Goal: Task Accomplishment & Management: Use online tool/utility

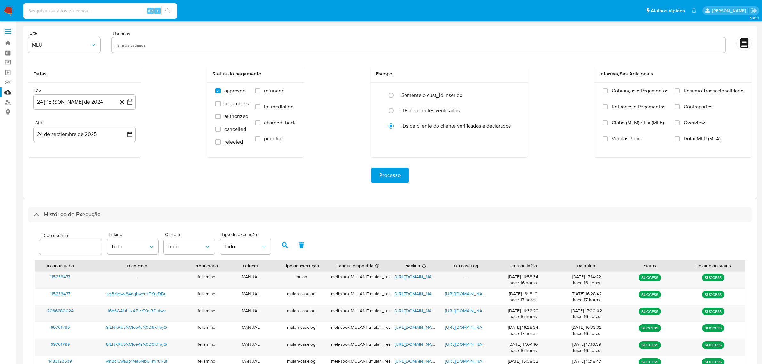
scroll to position [40, 0]
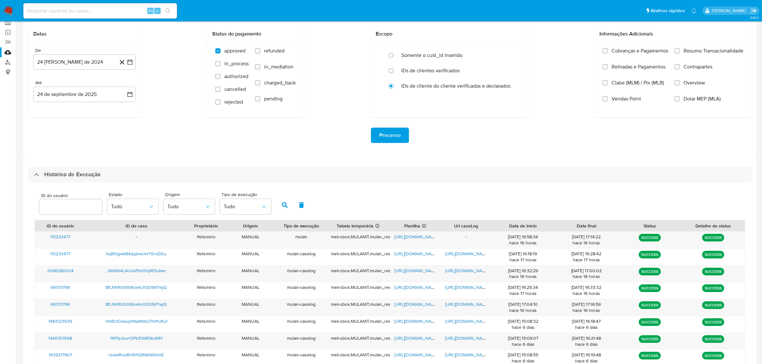
click at [124, 135] on div "Processo" at bounding box center [390, 135] width 724 height 15
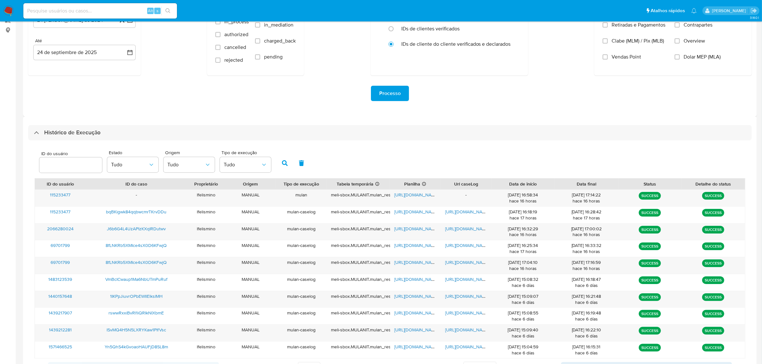
scroll to position [136, 0]
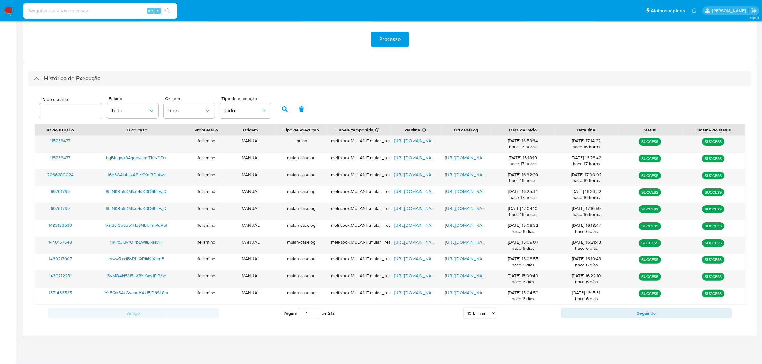
drag, startPoint x: 471, startPoint y: 315, endPoint x: 471, endPoint y: 309, distance: 6.1
click at [471, 315] on select "5 Linhas 10 Linhas 20 Linhas 25 Linhas 50 Linhas 100 Linhas" at bounding box center [479, 313] width 33 height 11
select select "25"
click at [463, 309] on select "5 Linhas 10 Linhas 20 Linhas 25 Linhas 50 Linhas 100 Linhas" at bounding box center [479, 313] width 33 height 11
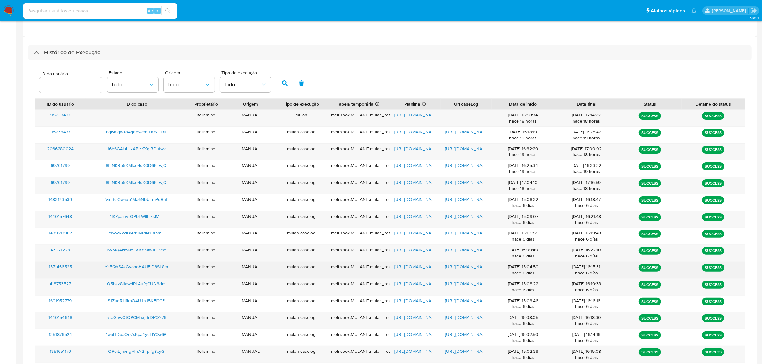
scroll to position [176, 0]
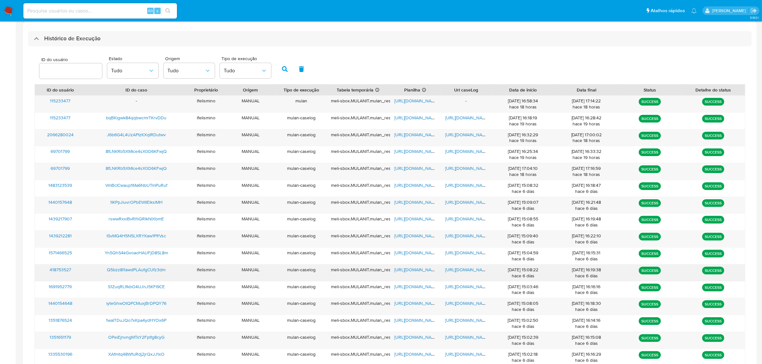
click at [463, 271] on span "https://docs.google.com/document/d/1hiTqmx7WjqdSKpClVwnox_W0FKScwkFrhIbIVCOd8fk…" at bounding box center [467, 270] width 44 height 6
click at [411, 271] on span "https://docs.google.com/spreadsheets/d/12eFIBwar32-Gqbs4Tl-scsyGyknOt65wL4Hqrx_…" at bounding box center [417, 270] width 44 height 6
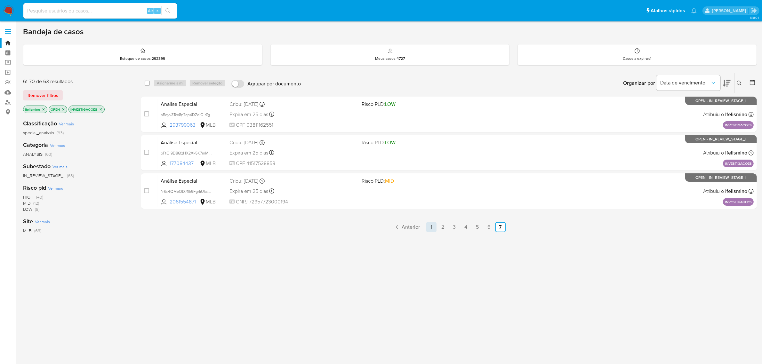
click at [432, 226] on link "1" at bounding box center [431, 227] width 10 height 10
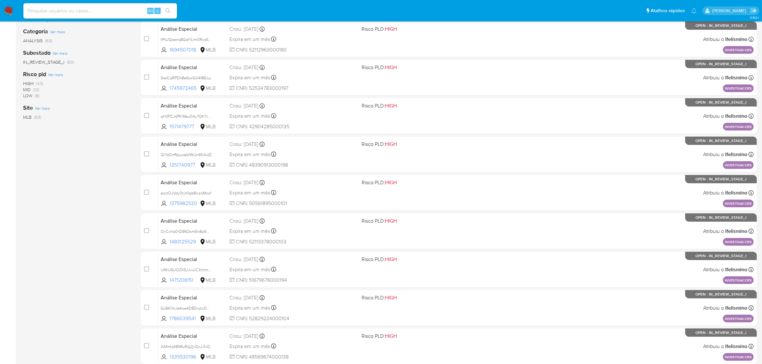
scroll to position [164, 0]
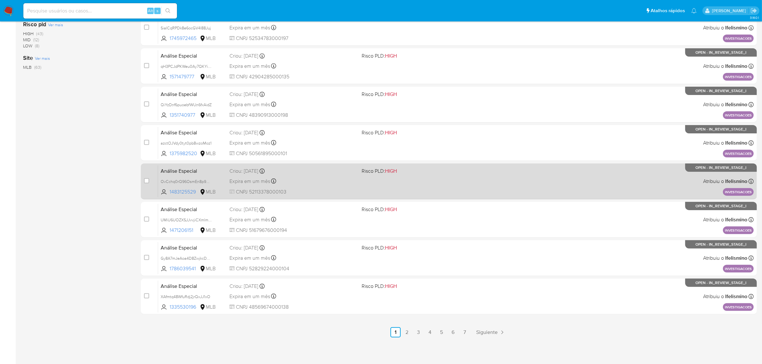
click at [410, 330] on link "2" at bounding box center [407, 332] width 10 height 10
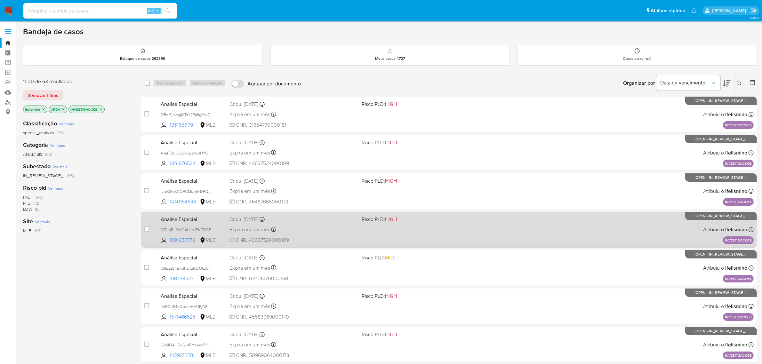
click at [297, 230] on div "Expira em um mês Expira em 02/11/2025 14:45:37" at bounding box center [292, 229] width 127 height 9
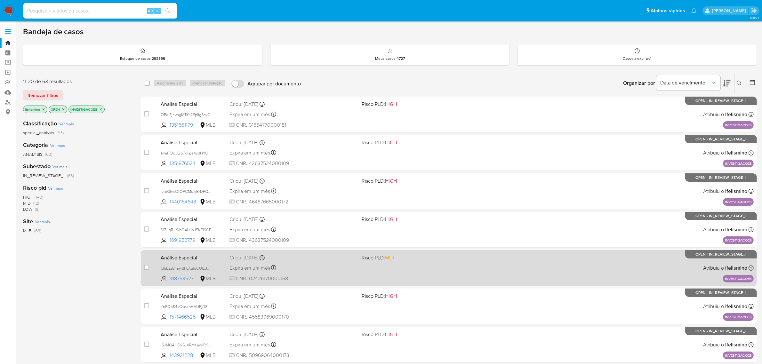
click at [340, 269] on div "Expira em um mês Expira em 02/11/2025 14:45:37" at bounding box center [292, 268] width 127 height 9
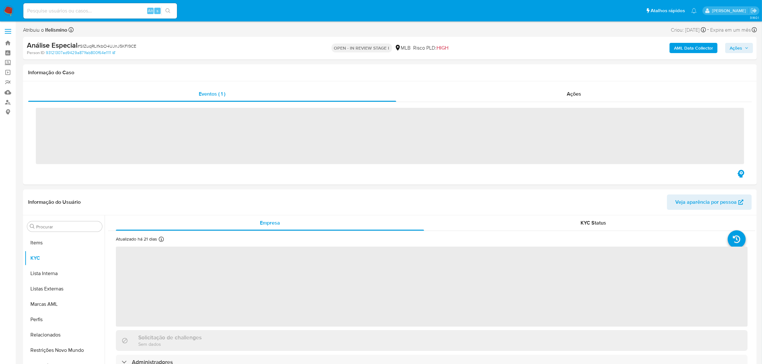
scroll to position [332, 0]
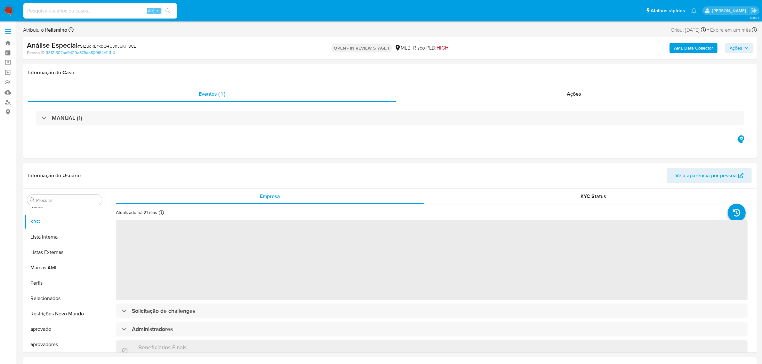
select select "10"
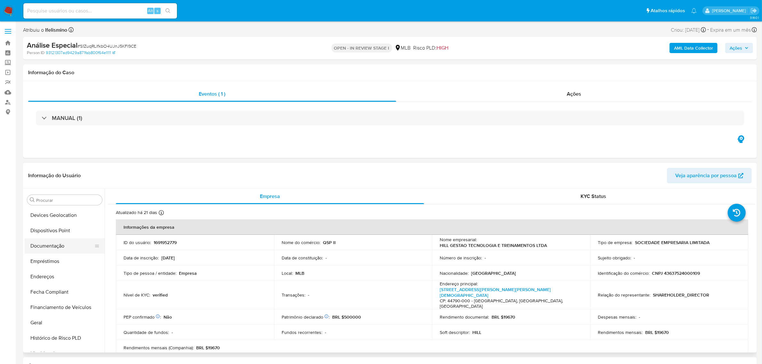
scroll to position [92, 0]
click at [110, 37] on div "Análise Especial # S1ZuqRLlfkbO4UJnJ5KFI9CE Person ID 93121307ad9429a871fab800f…" at bounding box center [390, 48] width 734 height 23
click at [109, 43] on span "# S1ZuqRLlfkbO4UJnJ5KFI9CE" at bounding box center [106, 46] width 59 height 6
copy span "S1ZuqRLlfkbO4UJnJ5KFI9CE"
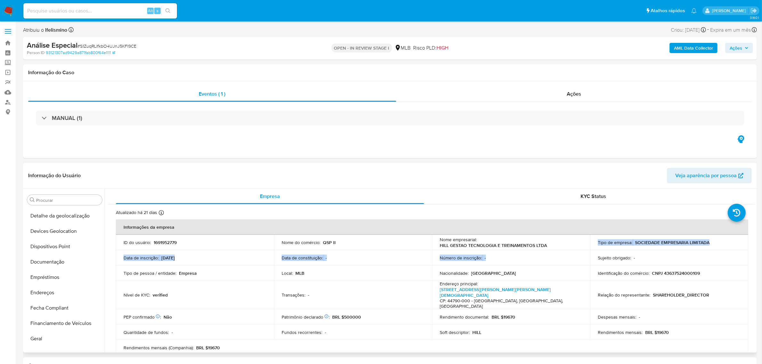
drag, startPoint x: 552, startPoint y: 252, endPoint x: 454, endPoint y: 248, distance: 97.7
click at [454, 248] on tbody "ID do usuário : 1691952779 Nome do comércio : QSP II Nome empresarial : HILL GE…" at bounding box center [432, 295] width 632 height 121
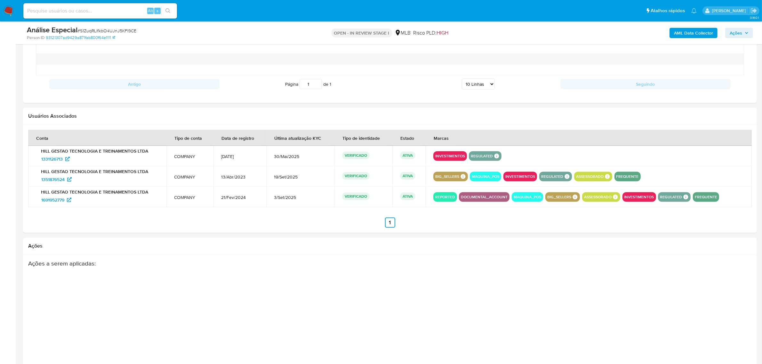
scroll to position [743, 0]
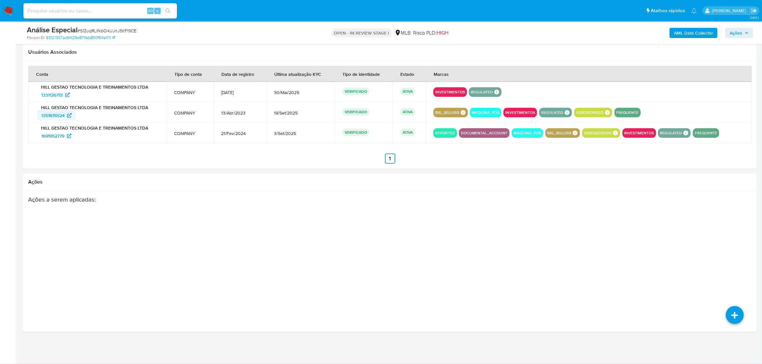
click at [61, 116] on span "1351876524" at bounding box center [52, 115] width 23 height 10
click at [116, 31] on span "# S1ZuqRLlfkbO4UJnJ5KFI9CE" at bounding box center [106, 31] width 59 height 6
copy span "S1ZuqRLlfkbO4UJnJ5KFI9CE"
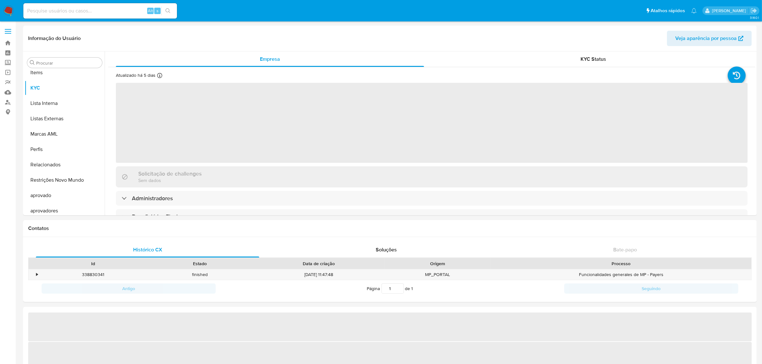
scroll to position [332, 0]
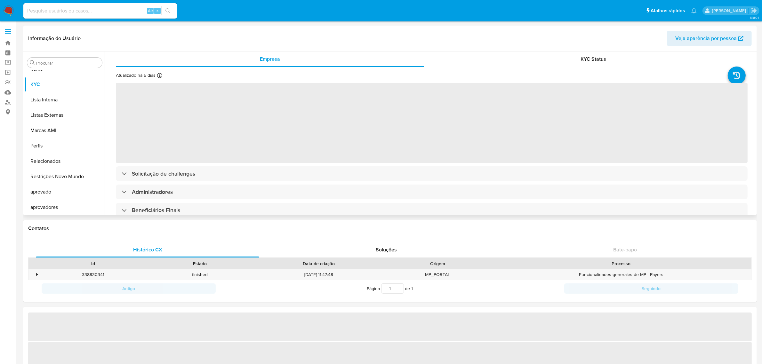
select select "10"
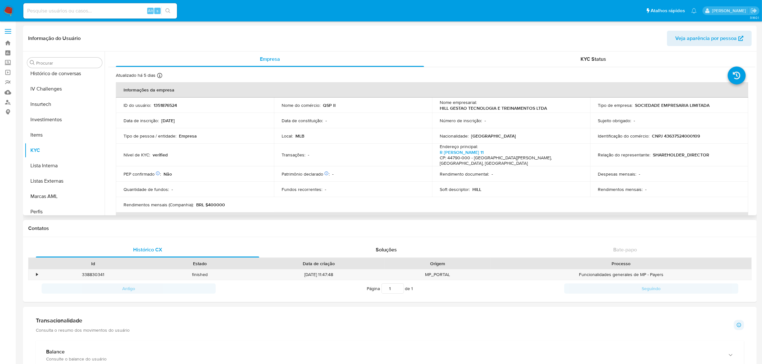
scroll to position [12, 0]
drag, startPoint x: 55, startPoint y: 82, endPoint x: 51, endPoint y: 82, distance: 3.9
click at [52, 82] on button "Anexos" at bounding box center [62, 81] width 75 height 15
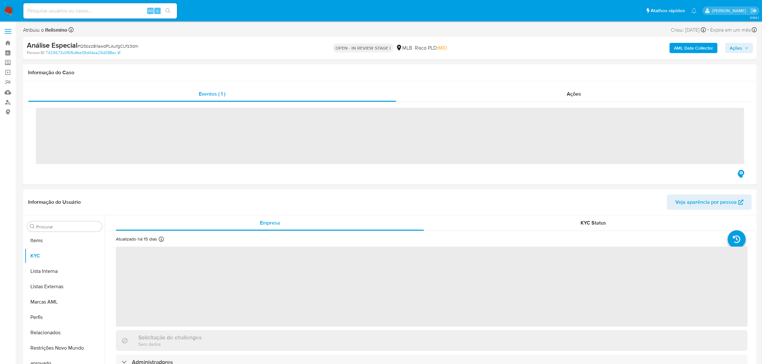
scroll to position [332, 0]
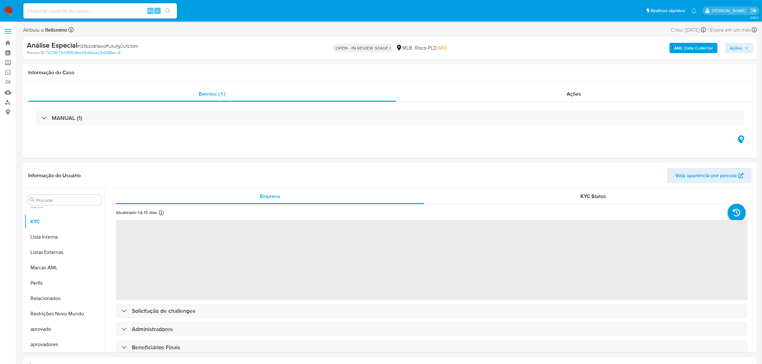
select select "10"
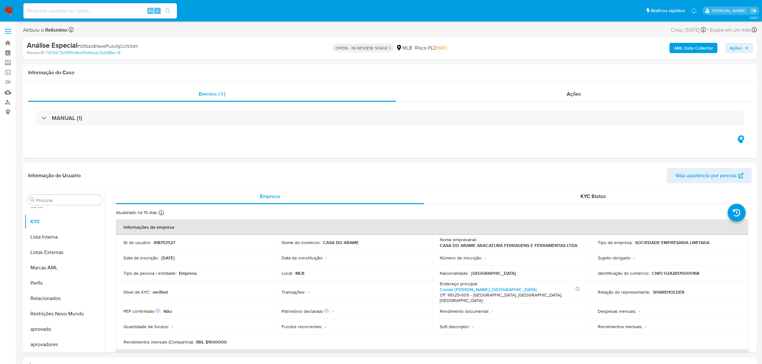
click at [120, 45] on span "# Q5bzz8l1awdPLAufgCUfz3dm" at bounding box center [107, 46] width 61 height 6
copy span "Q5bzz8l1awdPLAufgCUfz3dm"
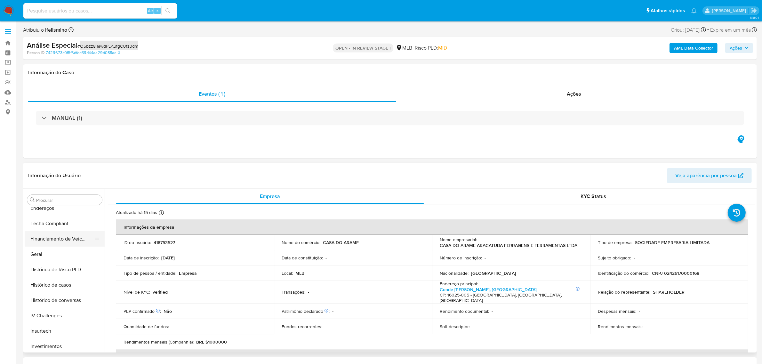
scroll to position [172, 0]
drag, startPoint x: 35, startPoint y: 261, endPoint x: 60, endPoint y: 259, distance: 25.1
click at [35, 262] on button "Geral" at bounding box center [62, 258] width 75 height 15
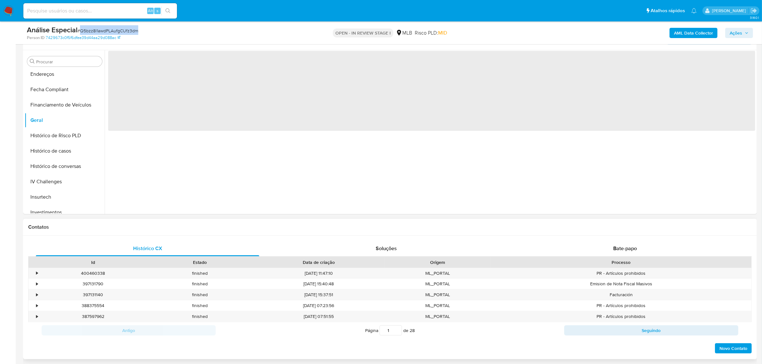
scroll to position [120, 0]
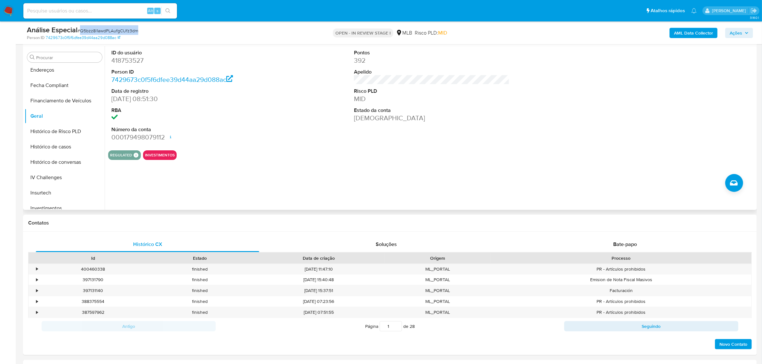
click at [142, 183] on div "ID do usuário 418753527 Person ID 7429673c0f5f6dfee39d44aa29d088ac Data de regi…" at bounding box center [430, 128] width 651 height 164
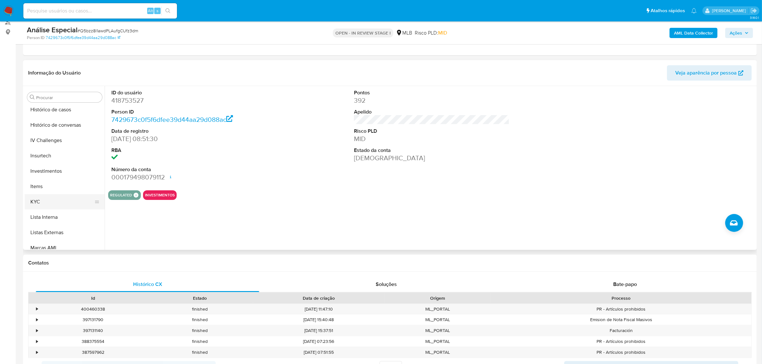
scroll to position [252, 0]
click at [39, 199] on button "KYC" at bounding box center [62, 198] width 75 height 15
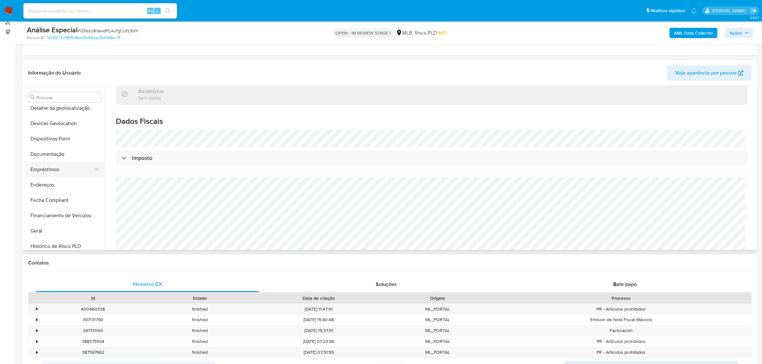
scroll to position [92, 0]
click at [59, 160] on button "Documentação" at bounding box center [62, 159] width 75 height 15
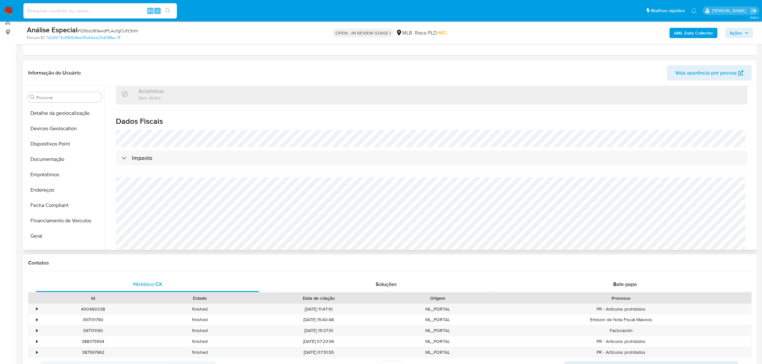
scroll to position [0, 0]
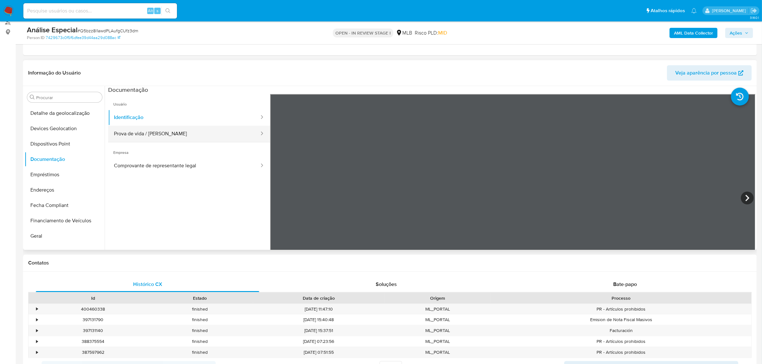
click at [138, 135] on button "Prova de vida / [PERSON_NAME]" at bounding box center [184, 134] width 152 height 16
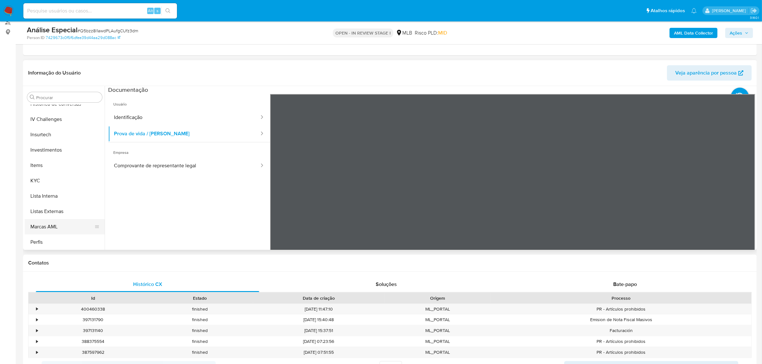
scroll to position [292, 0]
click at [50, 159] on button "KYC" at bounding box center [62, 158] width 75 height 15
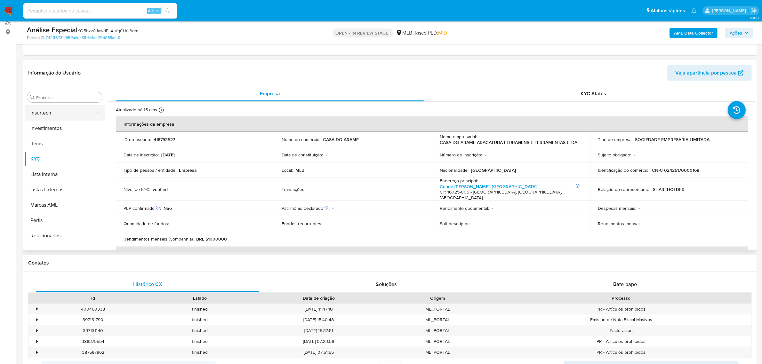
scroll to position [212, 0]
click at [64, 115] on button "Geral" at bounding box center [62, 115] width 75 height 15
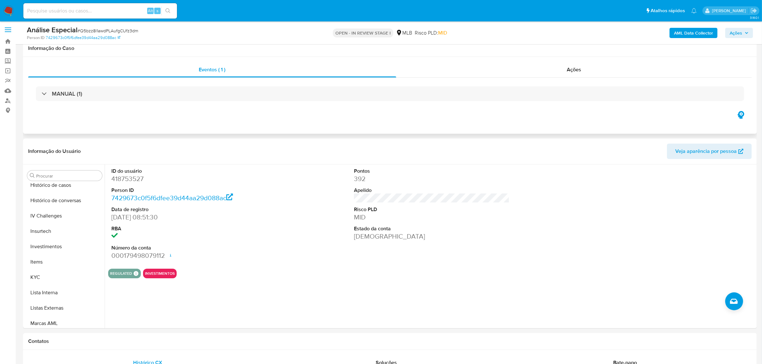
scroll to position [0, 0]
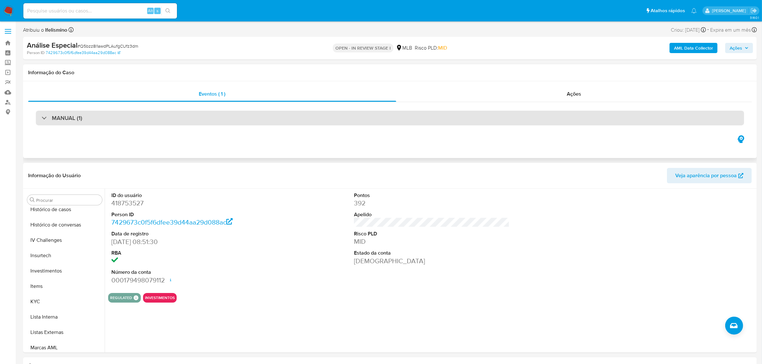
drag, startPoint x: 319, startPoint y: 105, endPoint x: 305, endPoint y: 121, distance: 21.5
click at [320, 106] on div "MANUAL (1)" at bounding box center [390, 118] width 724 height 32
click at [305, 121] on div "MANUAL (1)" at bounding box center [390, 118] width 708 height 15
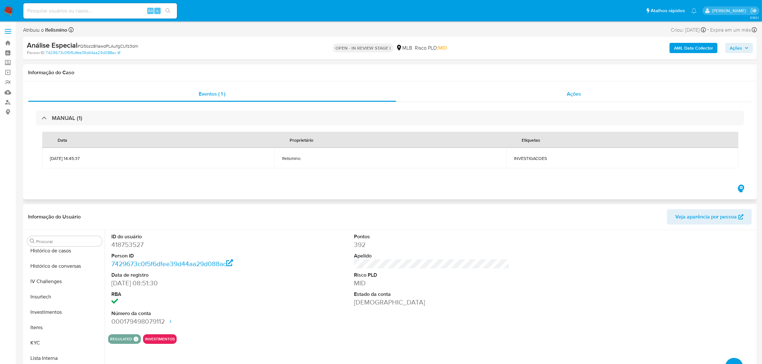
click at [613, 94] on div "Ações" at bounding box center [574, 93] width 356 height 15
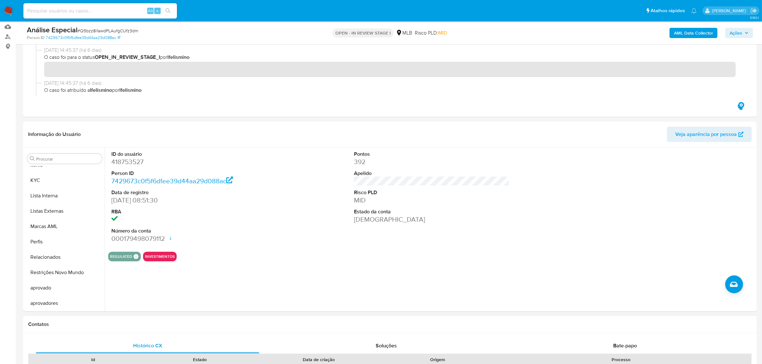
scroll to position [160, 0]
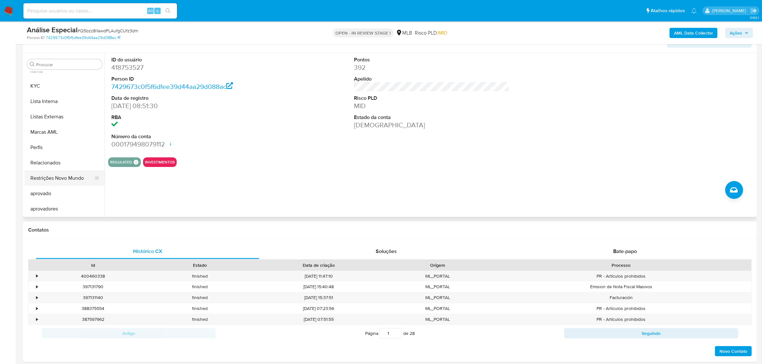
click at [77, 174] on button "Restrições Novo Mundo" at bounding box center [62, 178] width 75 height 15
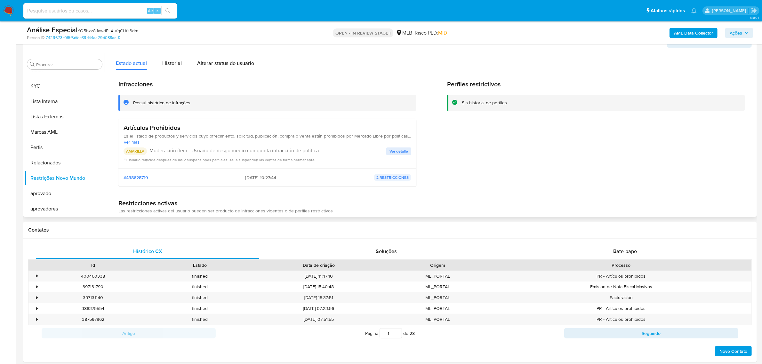
click at [169, 127] on h3 "Artículos Prohibidos" at bounding box center [268, 128] width 288 height 8
click at [170, 127] on h3 "Artículos Prohibidos" at bounding box center [268, 128] width 288 height 8
click at [389, 151] on span "Ver detalle" at bounding box center [398, 151] width 19 height 6
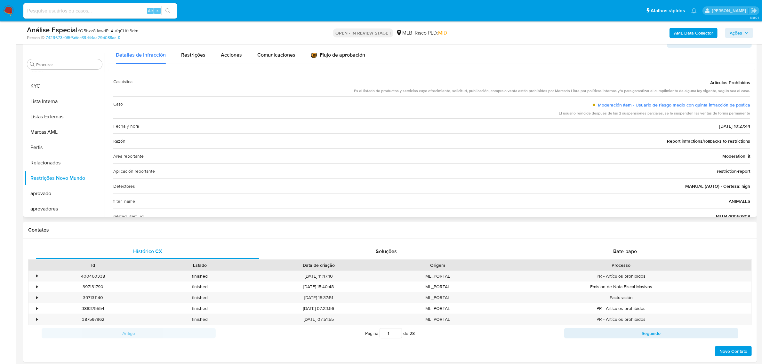
scroll to position [0, 0]
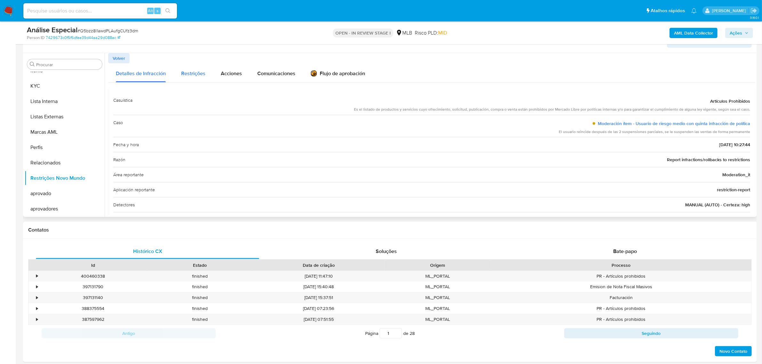
drag, startPoint x: 174, startPoint y: 75, endPoint x: 180, endPoint y: 75, distance: 5.8
click at [175, 75] on button "Restrições" at bounding box center [193, 72] width 40 height 19
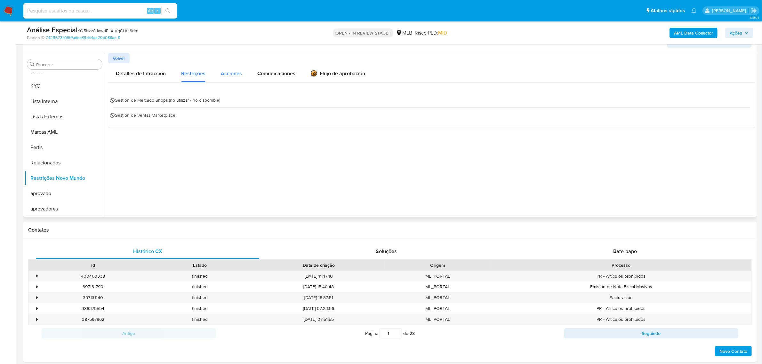
click at [234, 74] on span "Acciones" at bounding box center [231, 73] width 21 height 7
click at [267, 74] on span "Comunicaciones" at bounding box center [276, 73] width 38 height 7
click at [190, 72] on span "Restrições" at bounding box center [193, 73] width 24 height 7
drag, startPoint x: 279, startPoint y: 68, endPoint x: 254, endPoint y: 79, distance: 27.4
click at [281, 68] on div "Comunicaciones" at bounding box center [276, 72] width 38 height 19
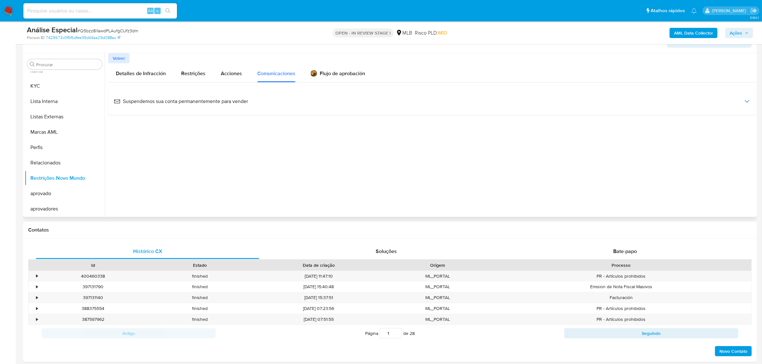
click at [212, 105] on div "Suspendemos sua conta permanentemente para vender" at bounding box center [431, 101] width 637 height 17
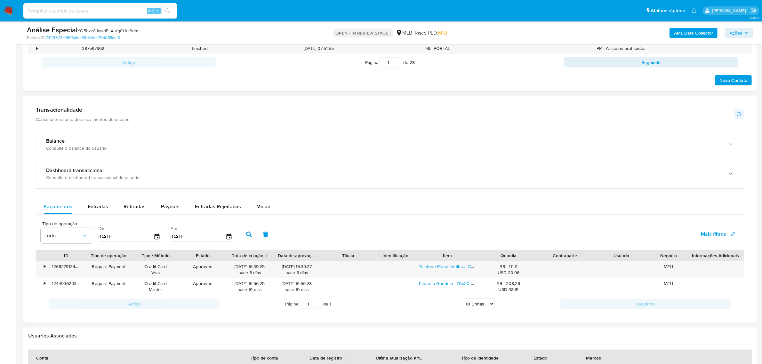
scroll to position [560, 0]
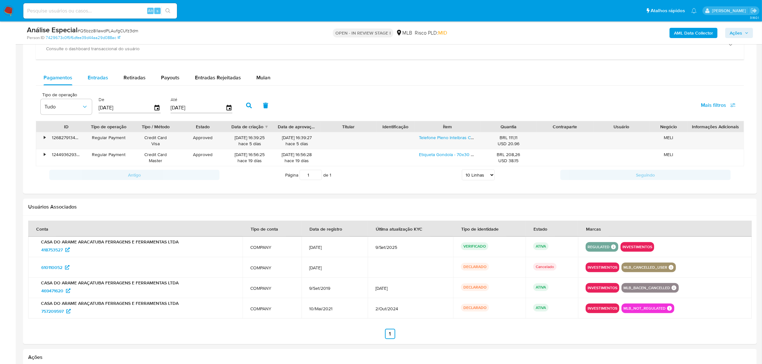
click at [93, 81] on span "Entradas" at bounding box center [98, 77] width 20 height 7
select select "10"
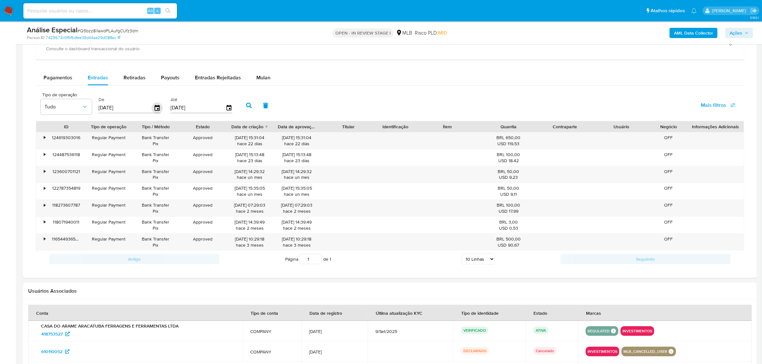
click at [157, 109] on icon "button" at bounding box center [157, 107] width 11 height 11
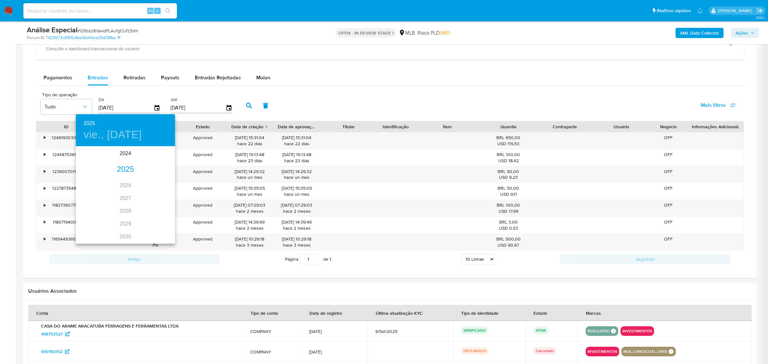
click at [123, 169] on div "2025" at bounding box center [125, 169] width 99 height 13
click at [122, 162] on div "feb." at bounding box center [125, 159] width 33 height 24
click at [150, 180] on p "1" at bounding box center [151, 180] width 3 height 6
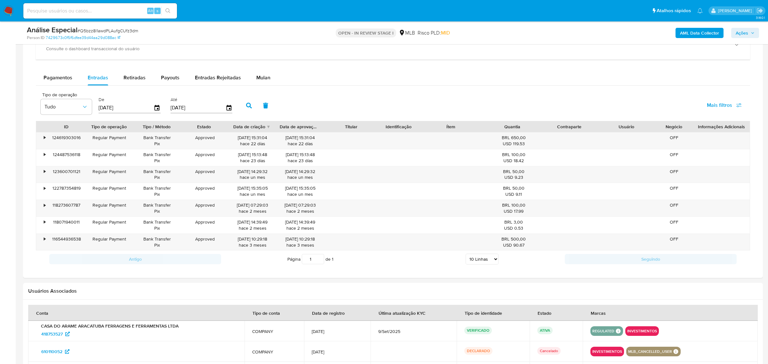
type input "01/02/2025"
click at [249, 105] on icon "button" at bounding box center [249, 106] width 6 height 6
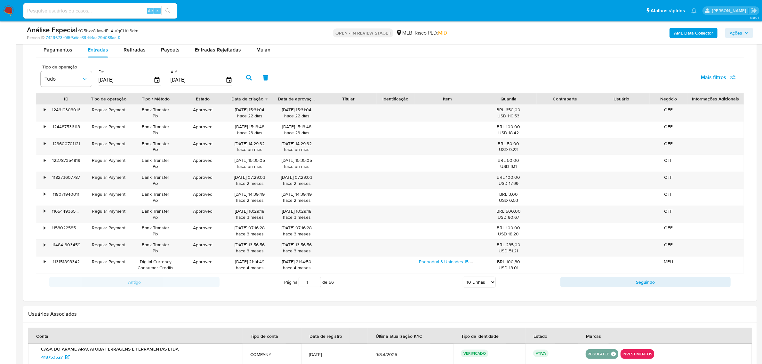
scroll to position [600, 0]
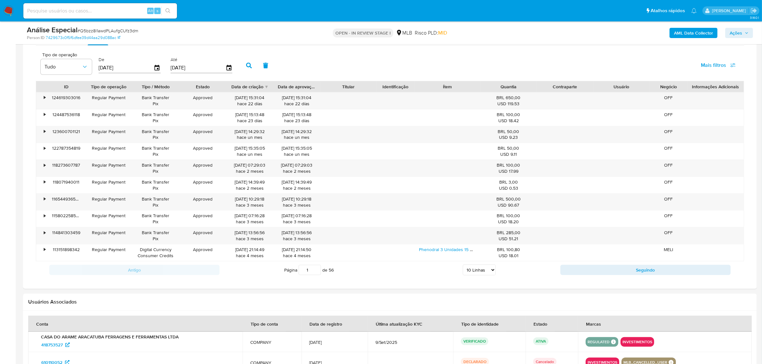
click at [467, 269] on select "5 Linhas 10 Linhas 20 Linhas 25 Linhas 50 Linhas 100 Linhas" at bounding box center [479, 270] width 33 height 11
click at [463, 266] on select "5 Linhas 10 Linhas 20 Linhas 25 Linhas 50 Linhas 100 Linhas" at bounding box center [479, 270] width 33 height 11
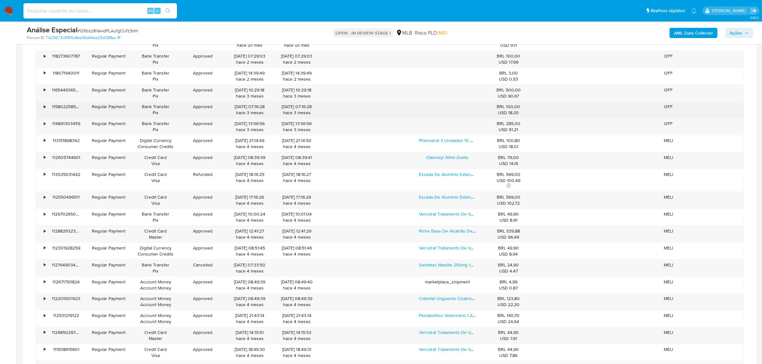
scroll to position [720, 0]
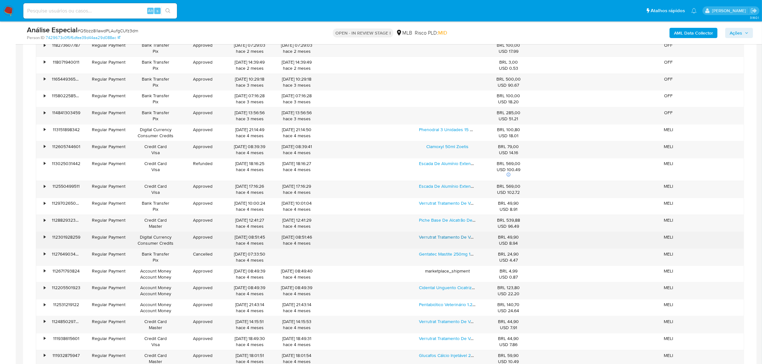
click at [460, 240] on link "Verrutrat Tratamento De Verrugas 20 Ml Ucbvet" at bounding box center [466, 237] width 95 height 6
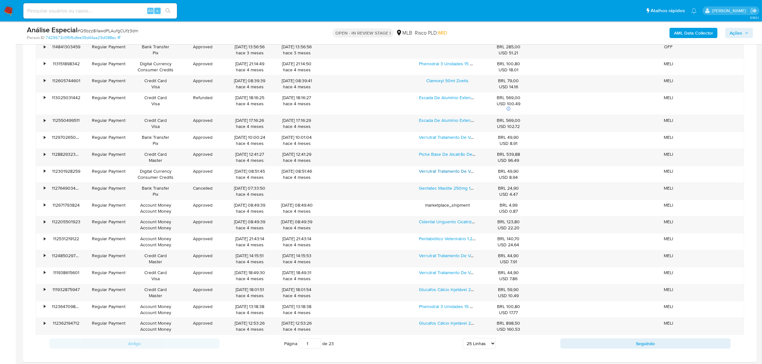
scroll to position [800, 0]
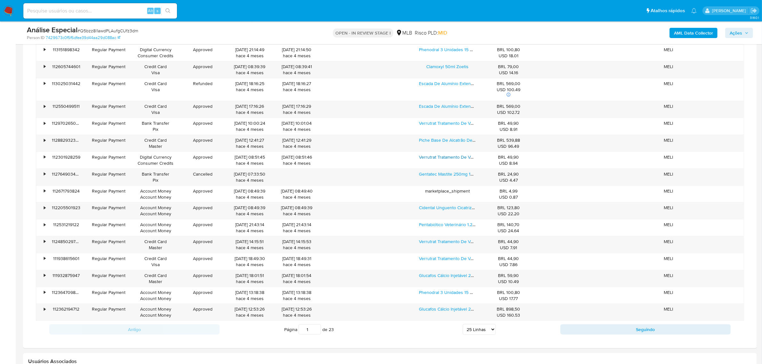
click at [482, 332] on select "5 Linhas 10 Linhas 20 Linhas 25 Linhas 50 Linhas 100 Linhas" at bounding box center [479, 329] width 33 height 11
select select "100"
click at [463, 327] on select "5 Linhas 10 Linhas 20 Linhas 25 Linhas 50 Linhas 100 Linhas" at bounding box center [479, 329] width 33 height 11
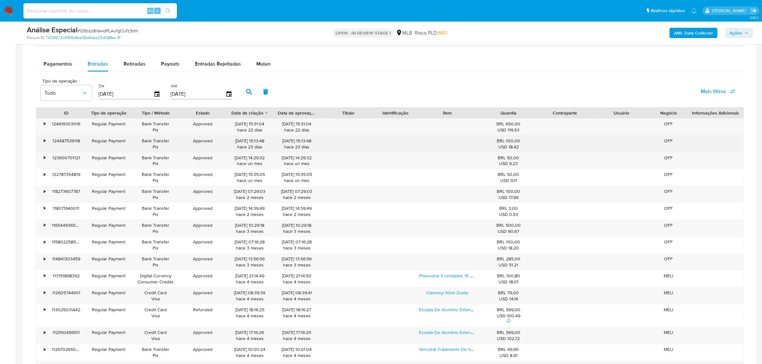
scroll to position [560, 0]
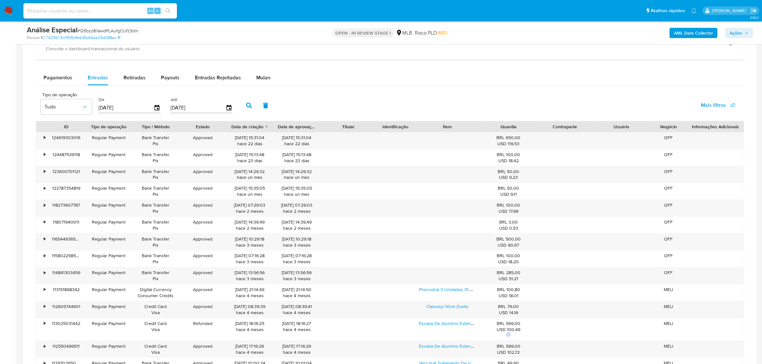
click at [492, 128] on div "Quantia" at bounding box center [508, 127] width 47 height 6
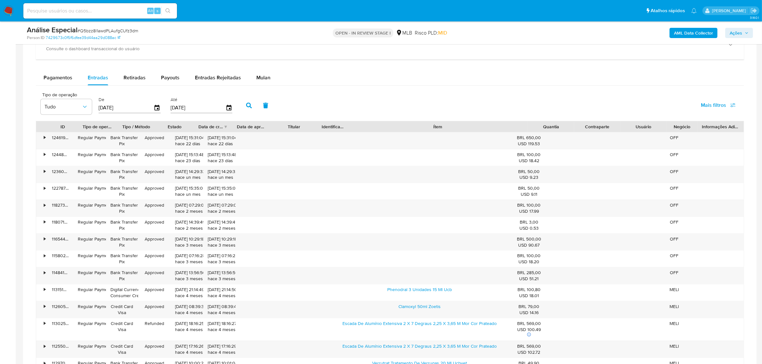
drag, startPoint x: 478, startPoint y: 128, endPoint x: 562, endPoint y: 133, distance: 84.6
click at [595, 132] on div "ID Tipo de operação Tipo / Método Estado Data de criação Data de aprovação Titu…" at bounding box center [390, 126] width 708 height 11
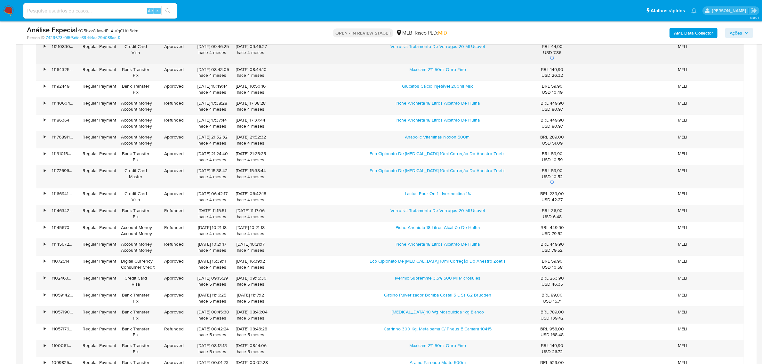
scroll to position [1120, 0]
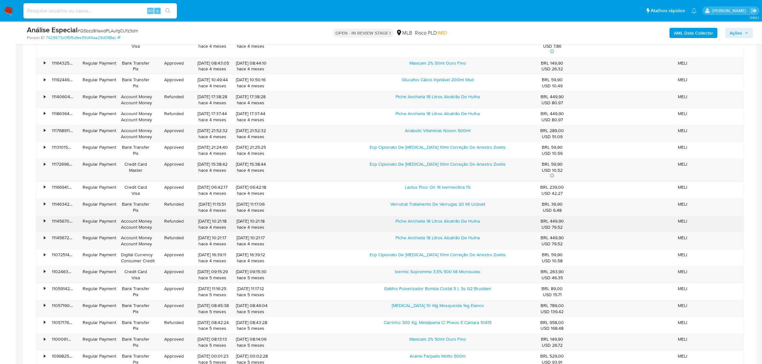
drag, startPoint x: 380, startPoint y: 226, endPoint x: 505, endPoint y: 225, distance: 125.1
click at [505, 225] on div "Piche Anchieta 18 Litros Alcatrão De Hulha" at bounding box center [437, 224] width 183 height 17
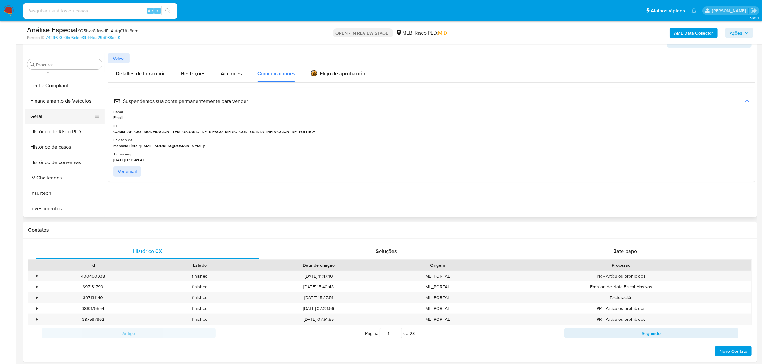
scroll to position [172, 0]
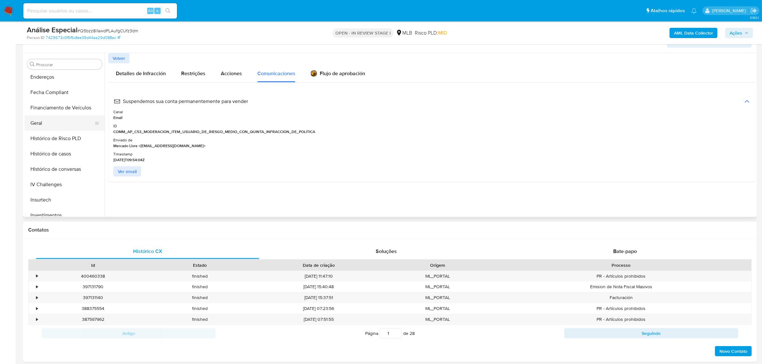
click at [44, 127] on button "Geral" at bounding box center [62, 123] width 75 height 15
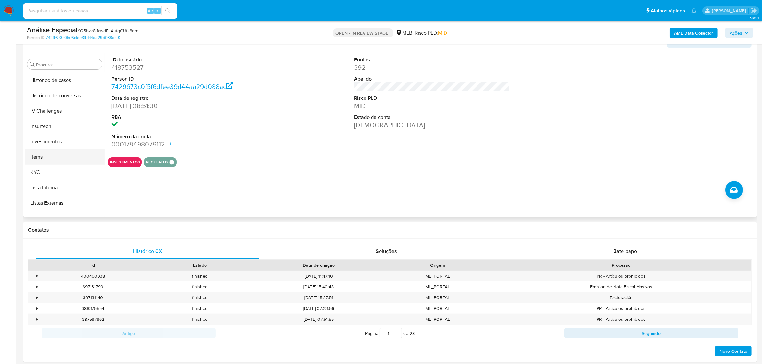
scroll to position [252, 0]
click at [53, 159] on button "KYC" at bounding box center [62, 165] width 75 height 15
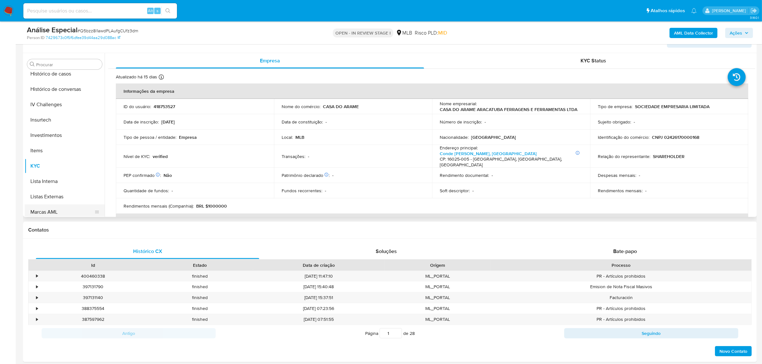
scroll to position [332, 0]
click at [69, 210] on button "aprovadores" at bounding box center [62, 208] width 75 height 15
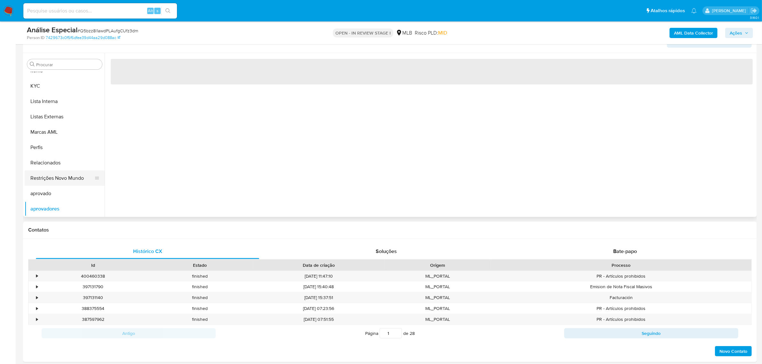
drag, startPoint x: 79, startPoint y: 174, endPoint x: 83, endPoint y: 179, distance: 6.1
click at [81, 175] on button "Restrições Novo Mundo" at bounding box center [62, 178] width 75 height 15
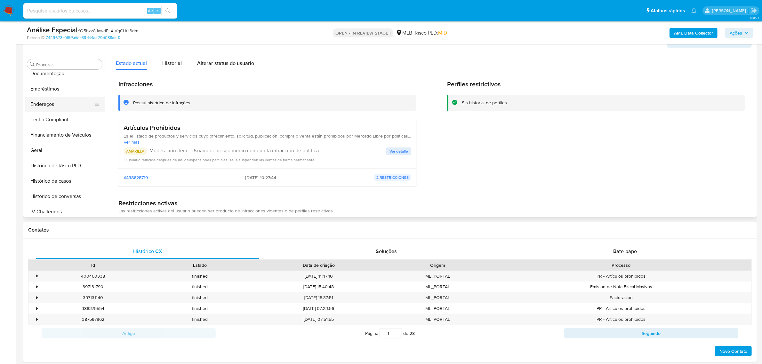
scroll to position [132, 0]
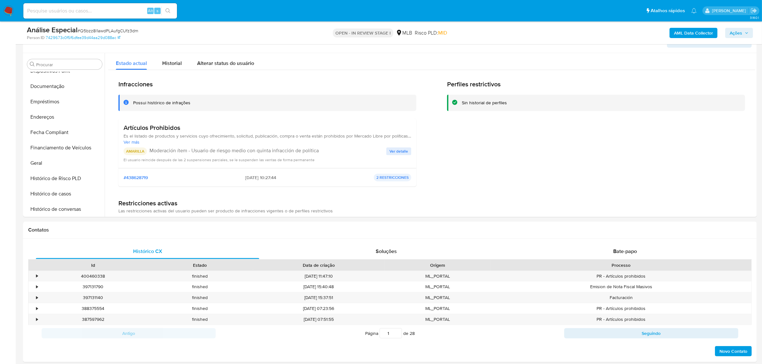
drag, startPoint x: 61, startPoint y: 88, endPoint x: 6, endPoint y: 94, distance: 54.7
click at [60, 88] on button "Documentação" at bounding box center [65, 86] width 80 height 15
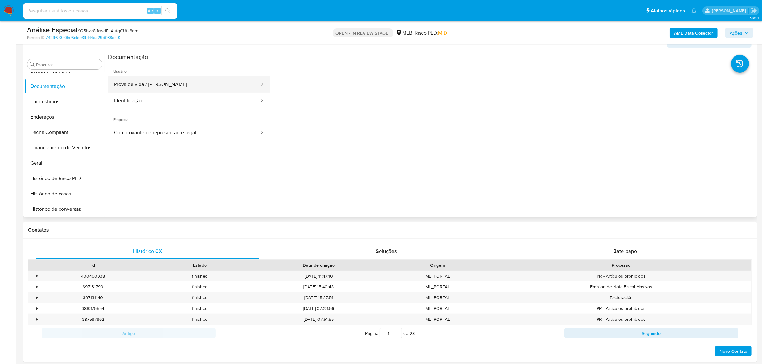
click at [210, 86] on button "Prova de vida / Selfie" at bounding box center [184, 84] width 152 height 16
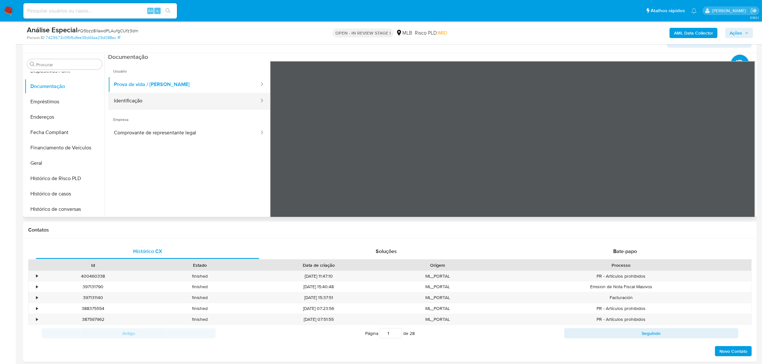
click at [125, 98] on button "Identificação" at bounding box center [184, 101] width 152 height 16
click at [47, 118] on button "Endereços" at bounding box center [62, 116] width 75 height 15
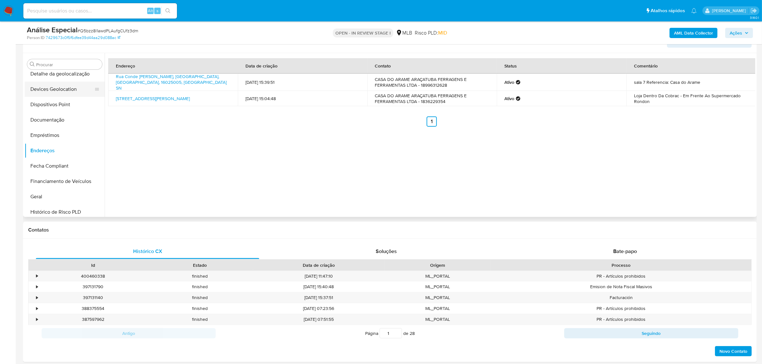
scroll to position [52, 0]
click at [77, 154] on button "Dispositivos Point" at bounding box center [62, 150] width 75 height 15
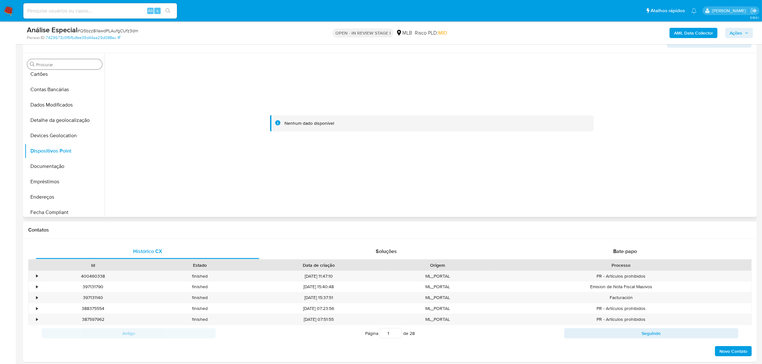
click at [79, 64] on input "Procurar" at bounding box center [67, 65] width 63 height 6
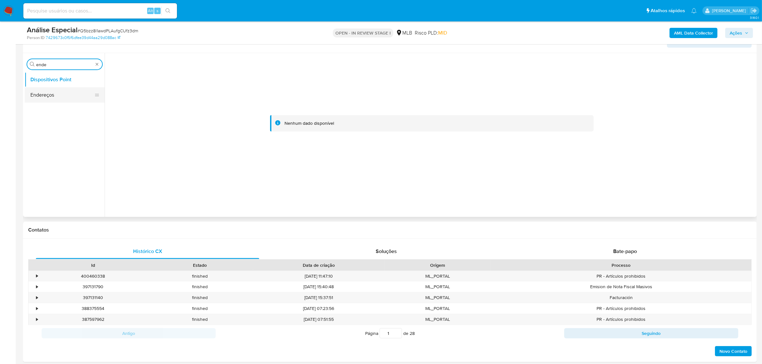
click at [57, 97] on button "Endereços" at bounding box center [62, 94] width 75 height 15
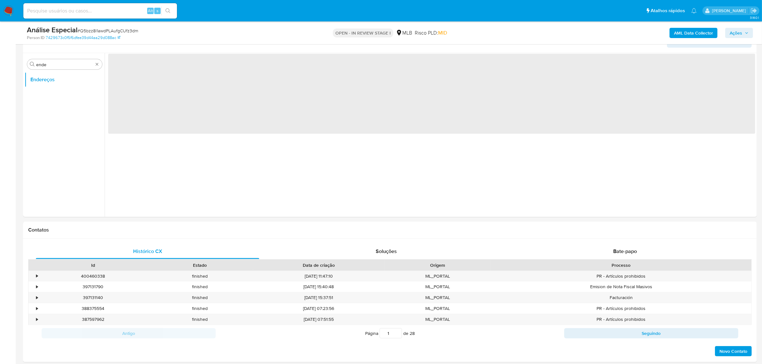
drag, startPoint x: 50, startPoint y: 64, endPoint x: -23, endPoint y: 64, distance: 73.0
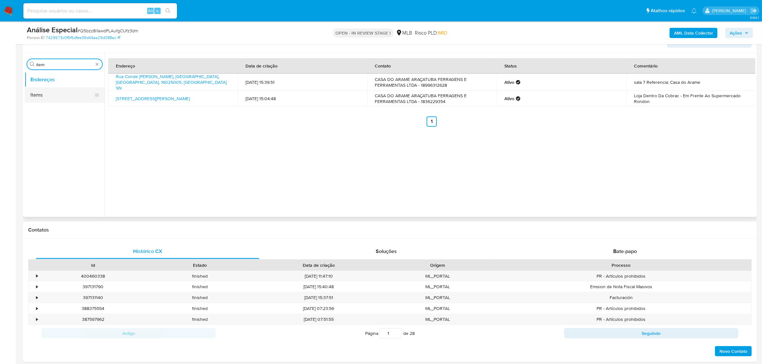
type input "item"
click at [81, 93] on button "Items" at bounding box center [62, 94] width 75 height 15
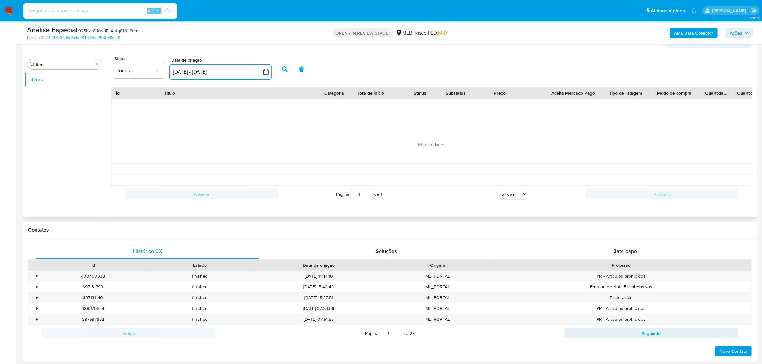
click at [183, 71] on button "25 ago 2025 - 24 sep 2025" at bounding box center [220, 71] width 102 height 15
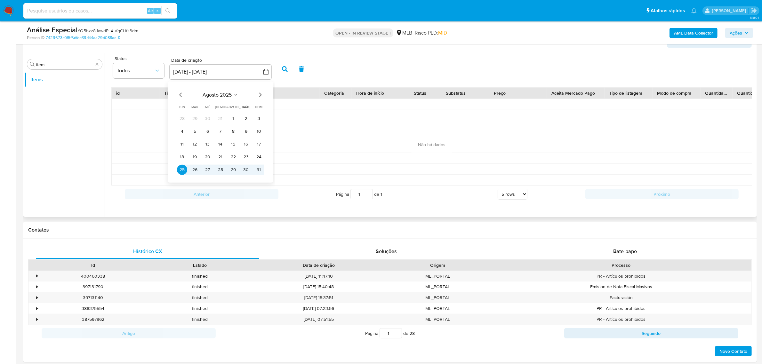
click at [224, 98] on span "agosto 2025" at bounding box center [217, 95] width 29 height 6
click at [195, 115] on span "ene" at bounding box center [193, 118] width 8 height 6
click at [216, 122] on button "2" at bounding box center [220, 118] width 10 height 10
click at [222, 117] on button "2" at bounding box center [220, 118] width 10 height 10
click at [287, 69] on button "button" at bounding box center [285, 68] width 17 height 15
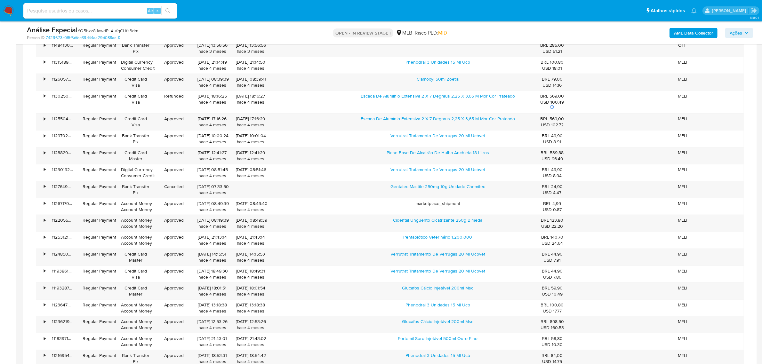
scroll to position [880, 0]
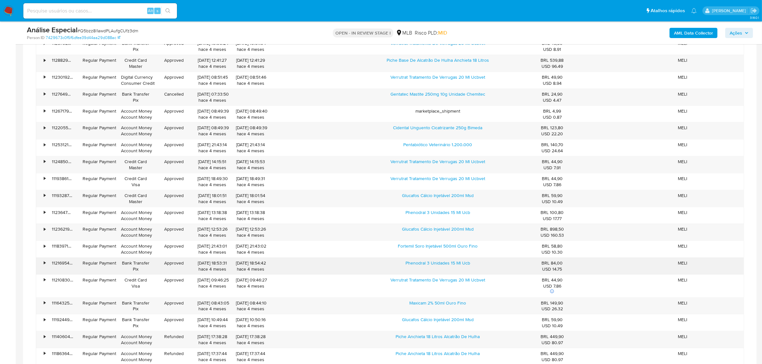
drag, startPoint x: 441, startPoint y: 271, endPoint x: 473, endPoint y: 269, distance: 32.1
click at [473, 269] on div "Phenodral 3 Unidades 15 Ml Ucb" at bounding box center [437, 266] width 183 height 17
click at [444, 264] on link "Phenodral 3 Unidades 15 Ml Ucb" at bounding box center [437, 263] width 65 height 6
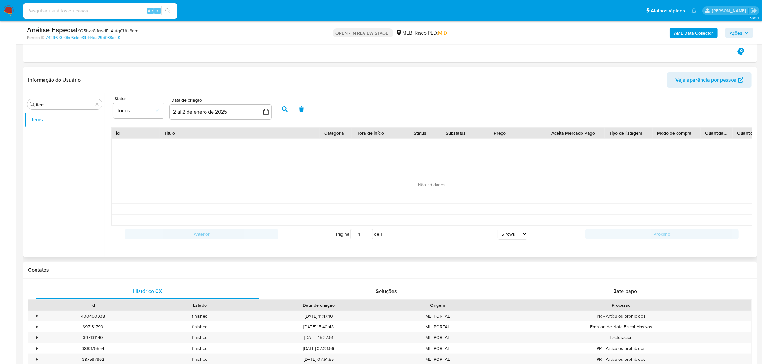
scroll to position [0, 0]
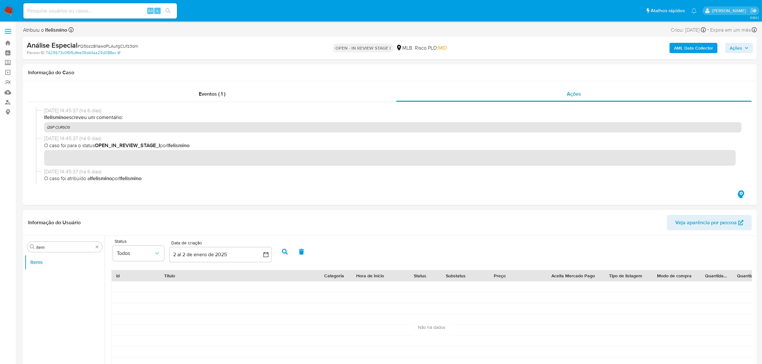
drag, startPoint x: 94, startPoint y: 250, endPoint x: 108, endPoint y: 256, distance: 15.9
click at [95, 249] on div "Procurar item" at bounding box center [64, 247] width 75 height 10
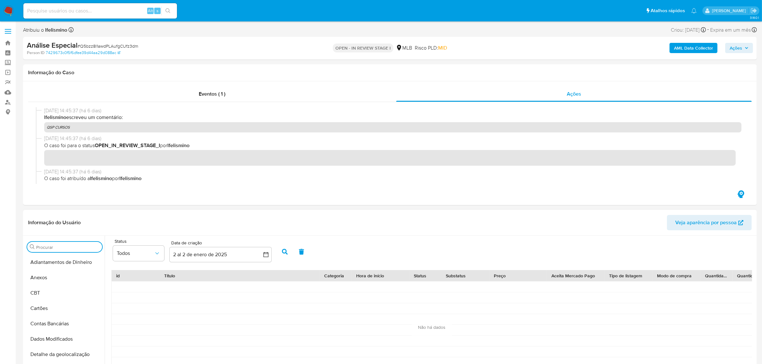
click at [76, 277] on button "Anexos" at bounding box center [65, 277] width 80 height 15
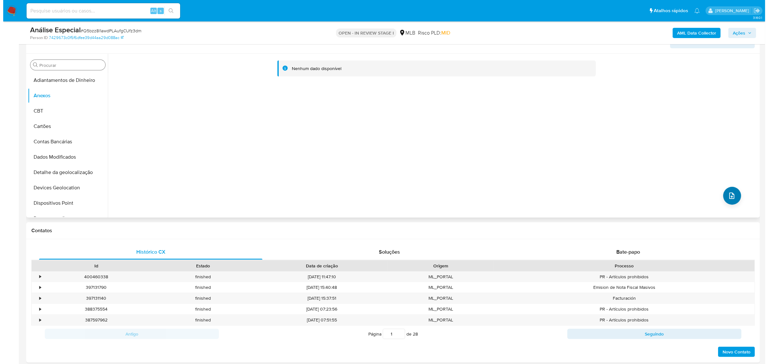
scroll to position [160, 0]
click at [730, 196] on icon "upload-file" at bounding box center [729, 195] width 8 height 8
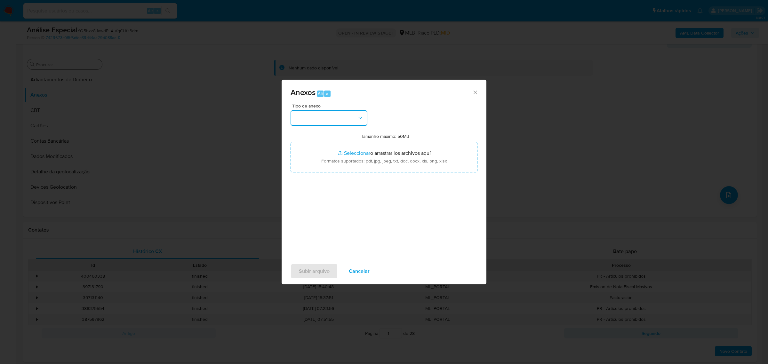
click at [340, 124] on button "button" at bounding box center [329, 117] width 77 height 15
click at [311, 166] on span "OUTROS" at bounding box center [304, 162] width 20 height 6
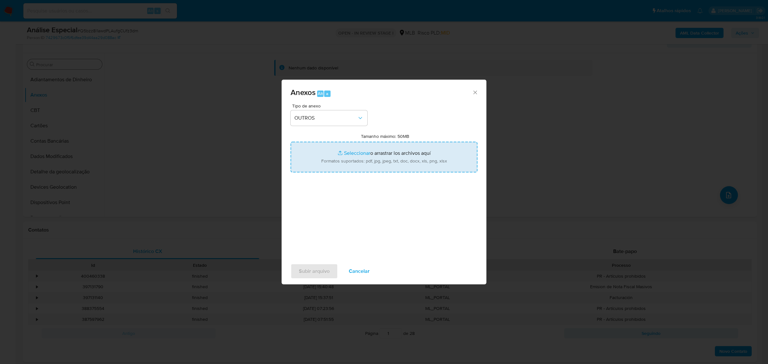
type input "C:\fakepath\Mulan 418753527_2025_09_18_14_16_55 CASA DO ARAME ARAÇATUBA FERRAGE…"
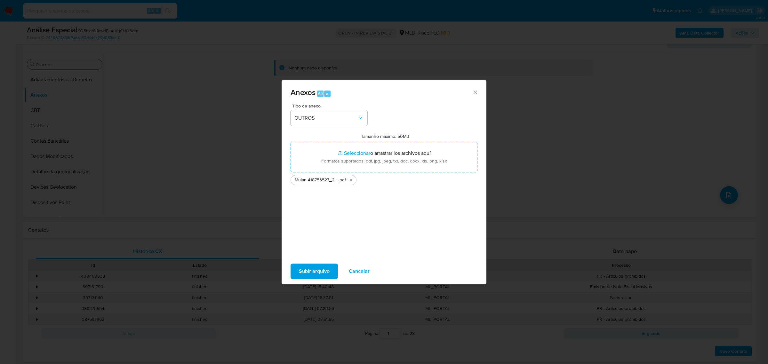
click at [309, 275] on span "Subir arquivo" at bounding box center [314, 271] width 31 height 14
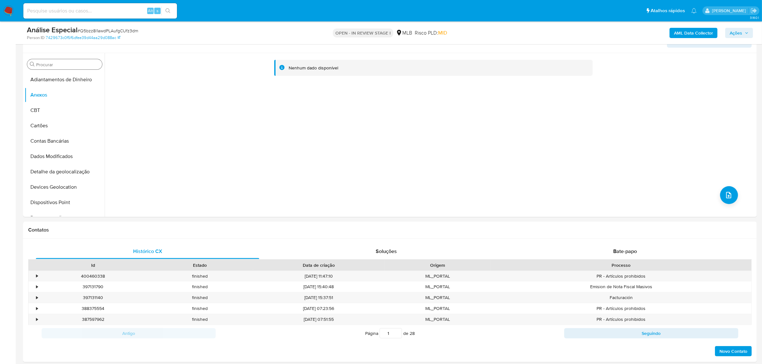
click at [698, 36] on b "AML Data Collector" at bounding box center [693, 33] width 39 height 10
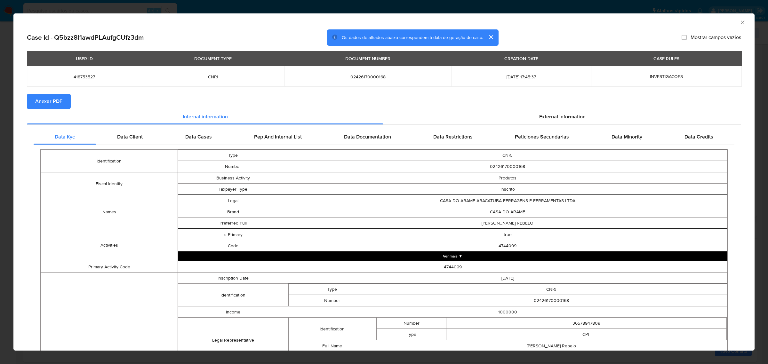
click at [56, 106] on span "Anexar PDF" at bounding box center [48, 101] width 27 height 14
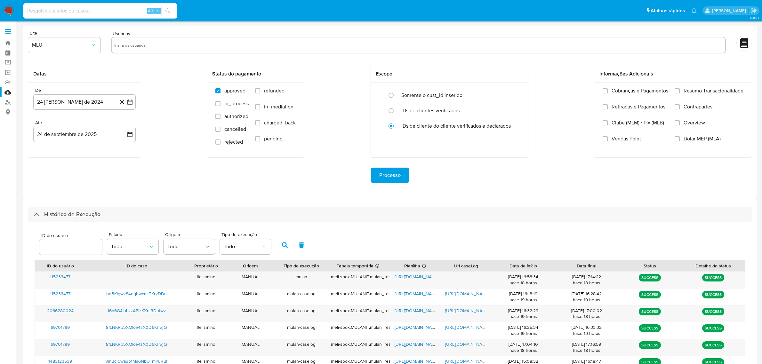
select select "25"
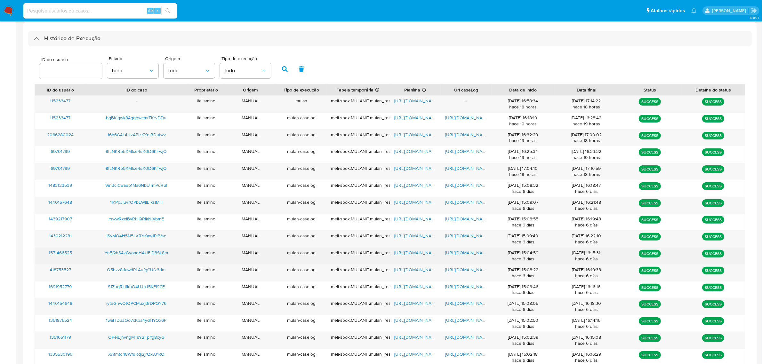
click at [465, 255] on span "[URL][DOMAIN_NAME]" at bounding box center [467, 253] width 44 height 6
click at [407, 255] on span "https://docs.google.com/spreadsheets/d/16CnMsoRJtg8VPuCNopB7tWj1hnwhQYDvnfa6nhl…" at bounding box center [417, 253] width 44 height 6
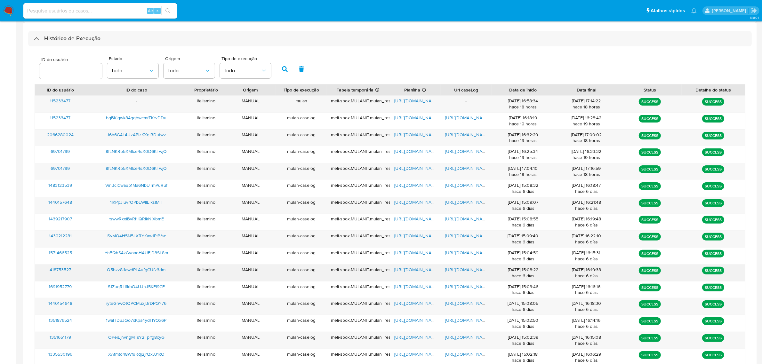
click at [454, 269] on span "https://docs.google.com/document/d/1hiTqmx7WjqdSKpClVwnox_W0FKScwkFrhIbIVCOd8fk…" at bounding box center [467, 270] width 44 height 6
click at [480, 236] on span "https://docs.google.com/document/d/1boRSeJxyzOV1uq6drHmc4yWU_qSkvw42ZRl3QF7dzqw…" at bounding box center [467, 236] width 44 height 6
click at [414, 239] on span "https://docs.google.com/spreadsheets/d/1gxixk123-bXfagWH-coLMOUe4y3Zj6sxE8DlWJB…" at bounding box center [417, 236] width 44 height 6
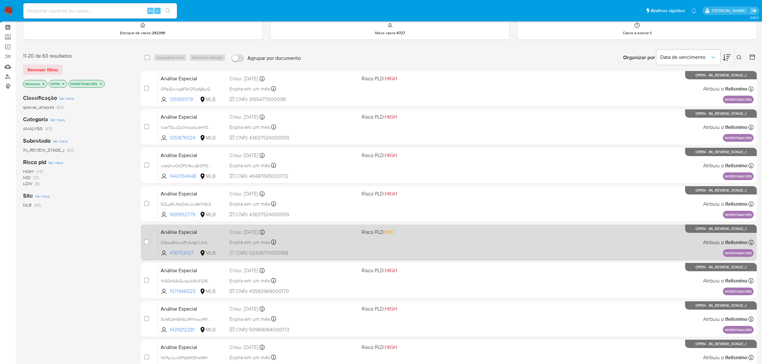
scroll to position [40, 0]
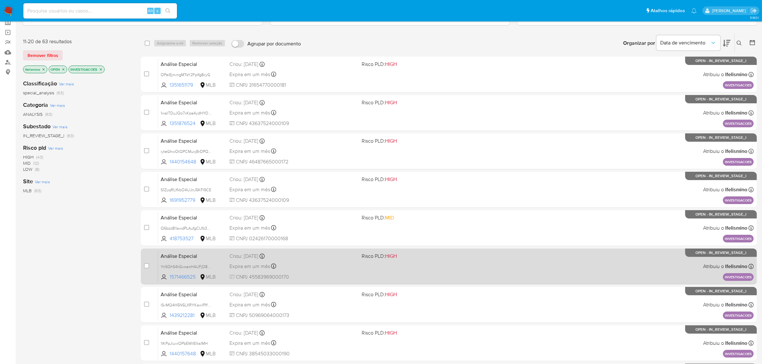
click at [349, 258] on div "Criou: [DATE] Criou: [DATE] 14:45:35" at bounding box center [292, 256] width 127 height 7
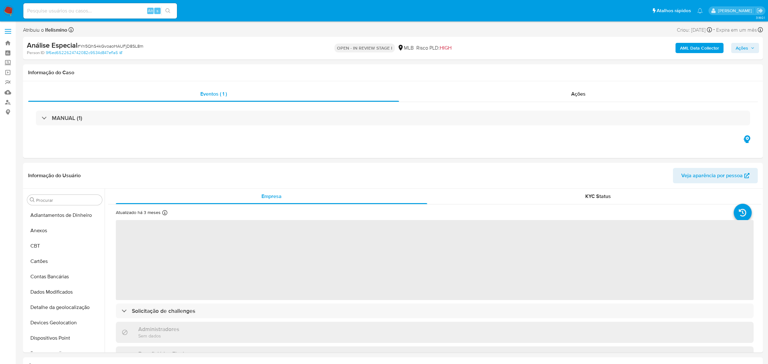
select select "10"
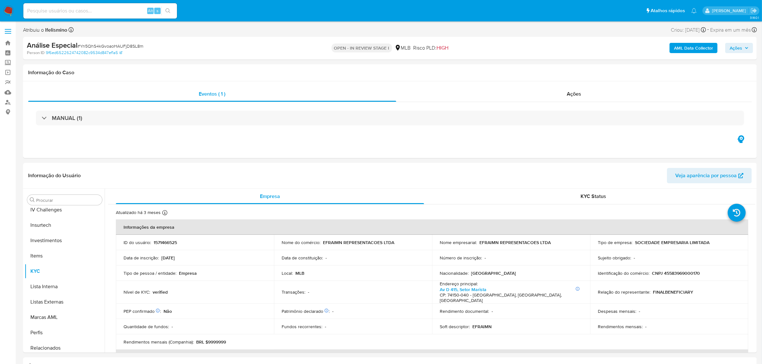
scroll to position [332, 0]
click at [97, 47] on span "# Yn5QhS4kGvoaoHAUFjD8SL8m" at bounding box center [110, 46] width 66 height 6
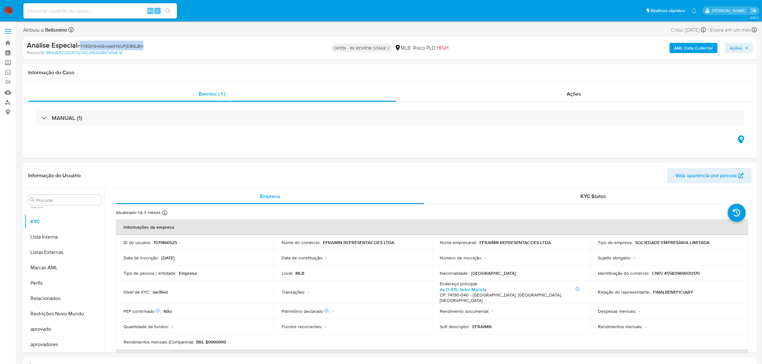
click at [98, 47] on span "# Yn5QhS4kGvoaoHAUFjD8SL8m" at bounding box center [110, 46] width 66 height 6
copy span "Yn5QhS4kGvoaoHAUFjD8SL8m"
click at [71, 221] on button "Geral" at bounding box center [62, 218] width 75 height 15
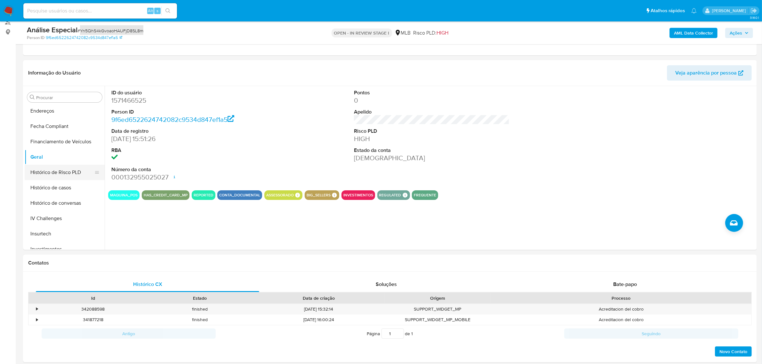
scroll to position [132, 0]
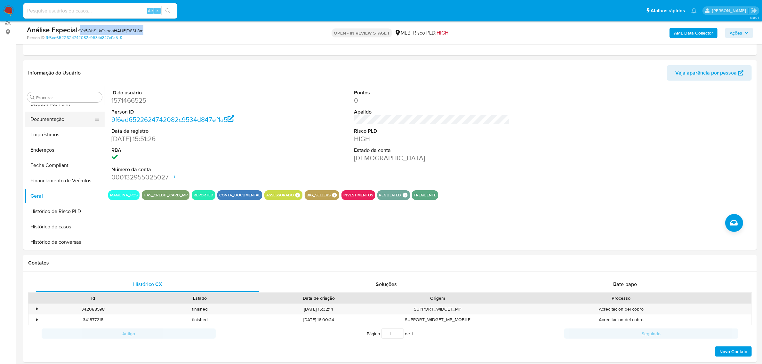
click at [56, 121] on button "Documentação" at bounding box center [62, 119] width 75 height 15
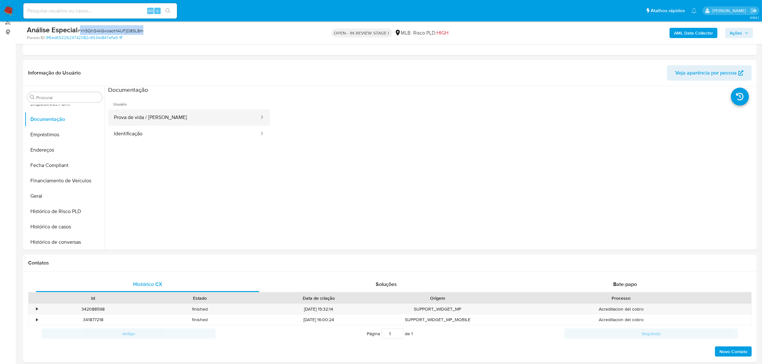
click at [134, 119] on button "Prova de vida / Selfie" at bounding box center [184, 117] width 152 height 16
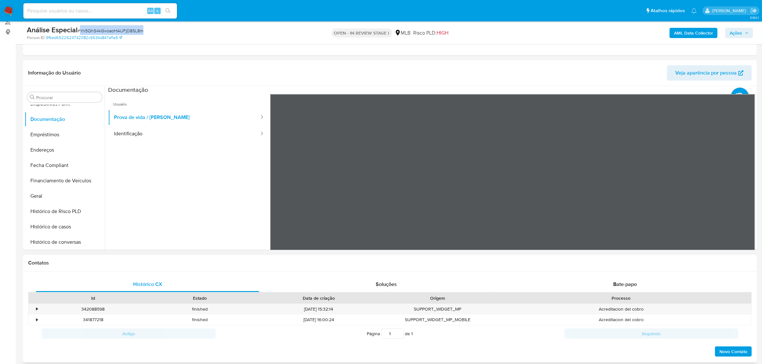
click at [146, 138] on button "Identificação" at bounding box center [184, 134] width 152 height 16
click at [186, 113] on button "Prova de vida / Selfie" at bounding box center [184, 117] width 152 height 16
drag, startPoint x: 135, startPoint y: 128, endPoint x: 167, endPoint y: 136, distance: 33.0
click at [135, 129] on button "Identificação" at bounding box center [184, 134] width 152 height 16
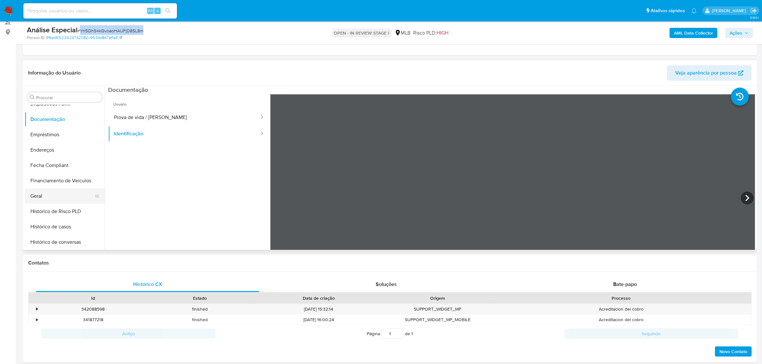
drag, startPoint x: 44, startPoint y: 193, endPoint x: 55, endPoint y: 193, distance: 10.9
click at [45, 193] on button "Geral" at bounding box center [62, 196] width 75 height 15
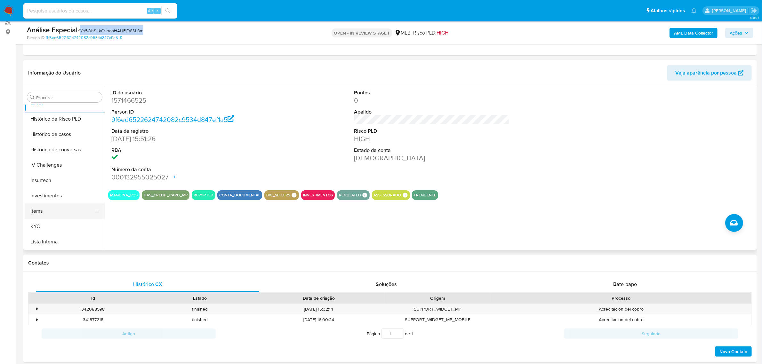
scroll to position [252, 0]
click at [48, 201] on button "KYC" at bounding box center [62, 198] width 75 height 15
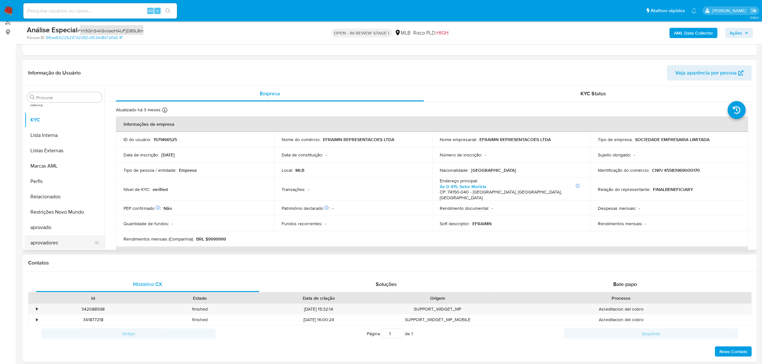
scroll to position [332, 0]
click at [77, 211] on button "Restrições Novo Mundo" at bounding box center [62, 211] width 75 height 15
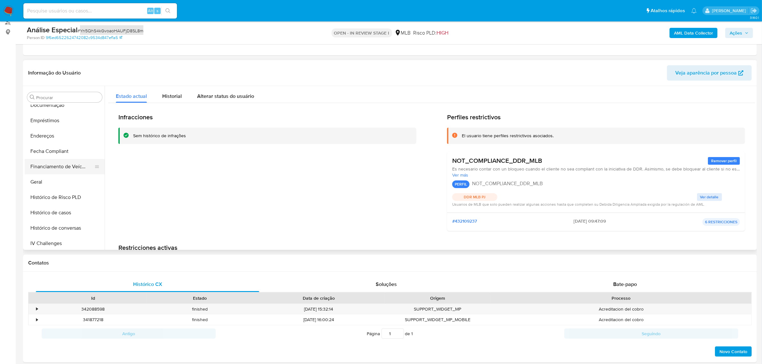
scroll to position [132, 0]
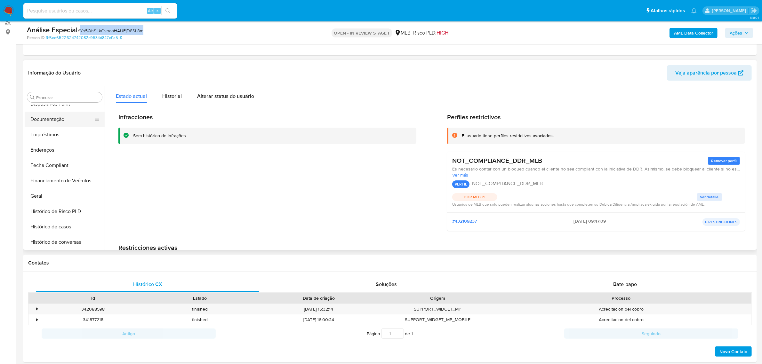
click at [66, 117] on button "Documentação" at bounding box center [62, 119] width 75 height 15
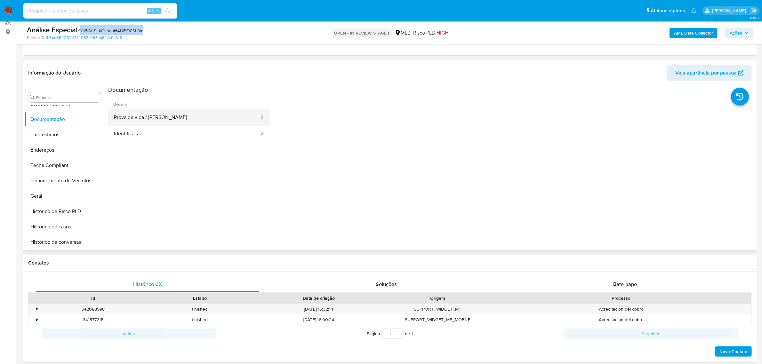
click at [137, 122] on button "Prova de vida / Selfie" at bounding box center [184, 117] width 152 height 16
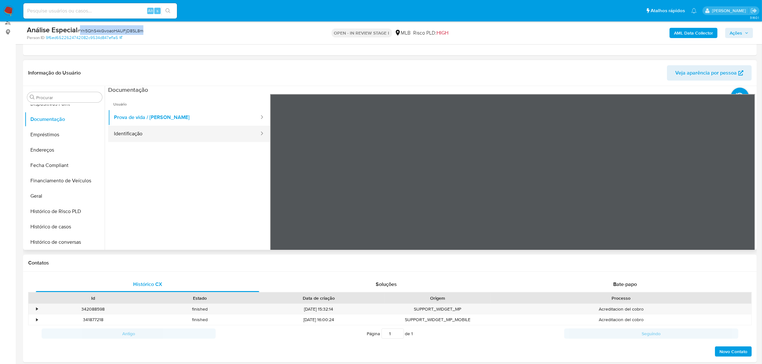
click at [139, 134] on button "Identificação" at bounding box center [184, 134] width 152 height 16
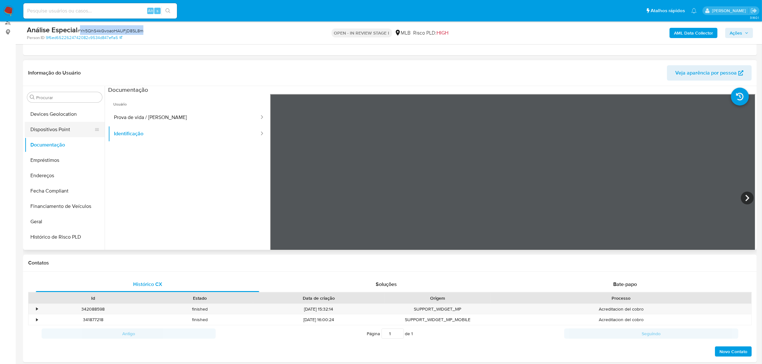
scroll to position [92, 0]
click at [42, 147] on button "Dispositivos Point" at bounding box center [62, 143] width 75 height 15
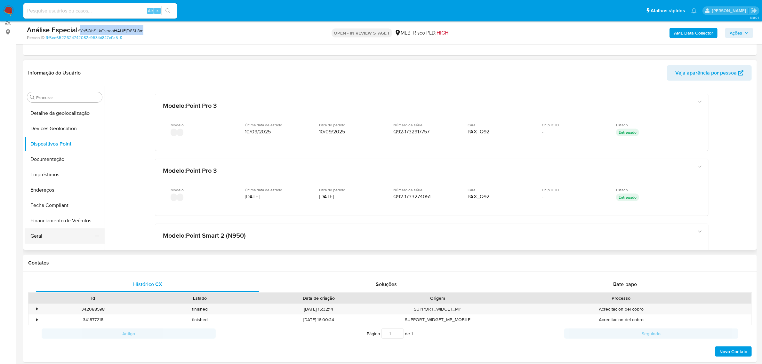
click at [63, 238] on button "Geral" at bounding box center [62, 236] width 75 height 15
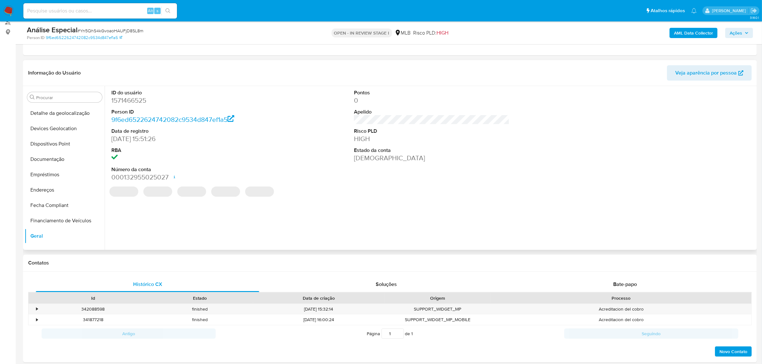
click at [143, 101] on dd "1571466525" at bounding box center [189, 100] width 156 height 9
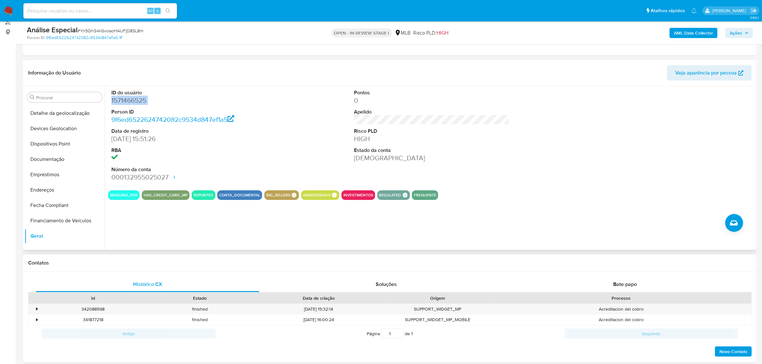
copy dd "1571466525"
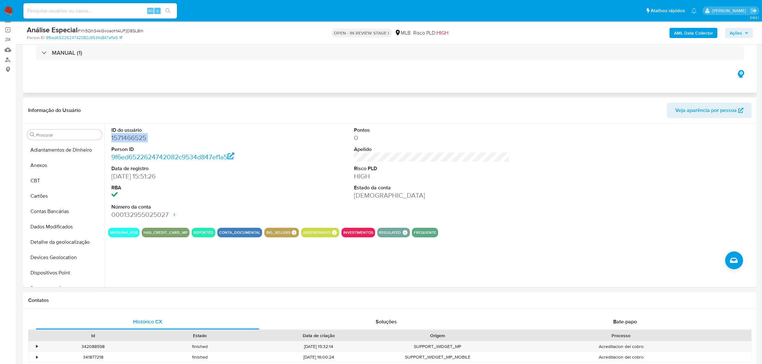
scroll to position [0, 0]
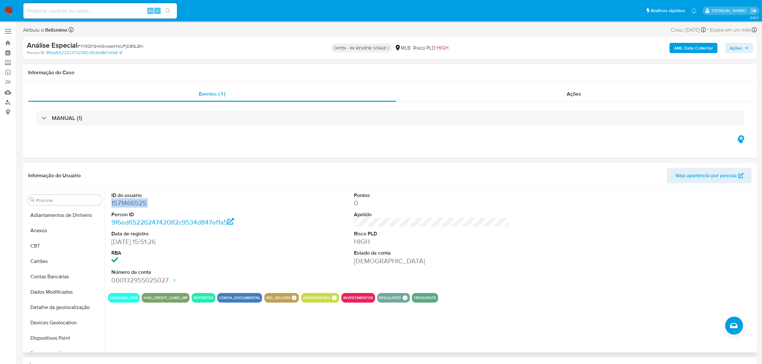
drag, startPoint x: 65, startPoint y: 228, endPoint x: 248, endPoint y: 228, distance: 183.4
click at [65, 228] on button "Anexos" at bounding box center [65, 230] width 80 height 15
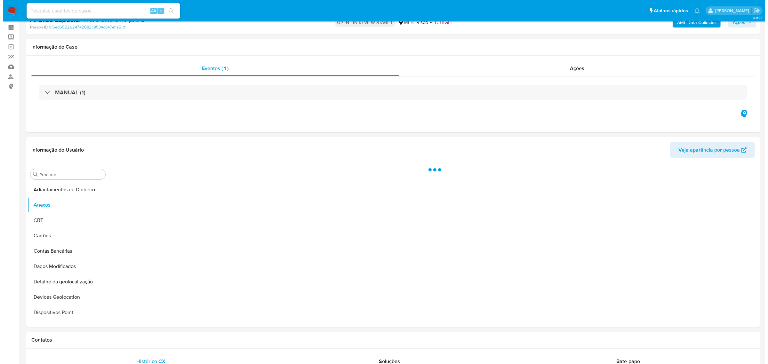
scroll to position [40, 0]
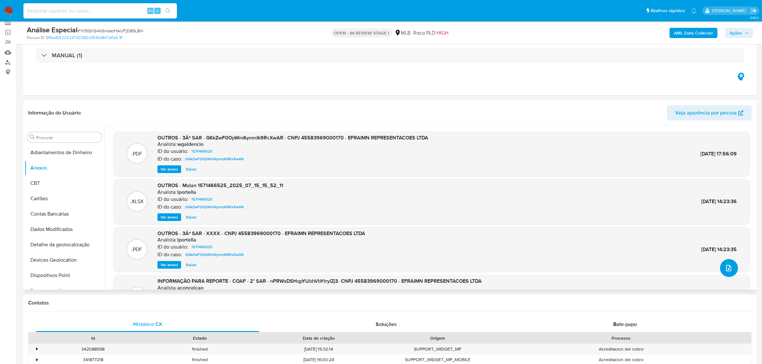
click at [730, 272] on button "upload-file" at bounding box center [729, 268] width 18 height 18
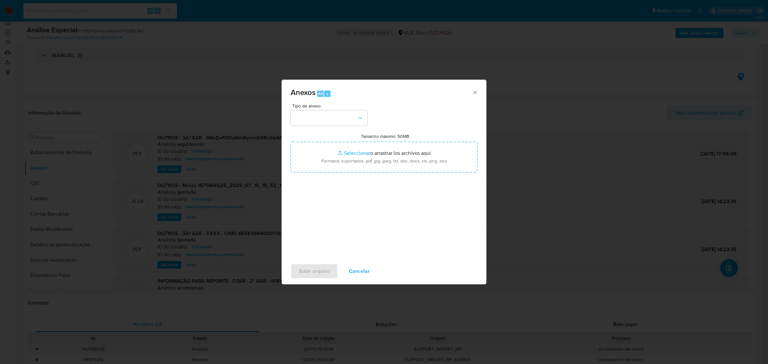
drag, startPoint x: 361, startPoint y: 126, endPoint x: 353, endPoint y: 127, distance: 7.7
click at [360, 126] on div "Tipo de anexo Tamanho máximo: 50MB Seleccionar archivos Seleccionar o arrastrar…" at bounding box center [384, 179] width 187 height 151
click at [348, 121] on button "button" at bounding box center [329, 117] width 77 height 15
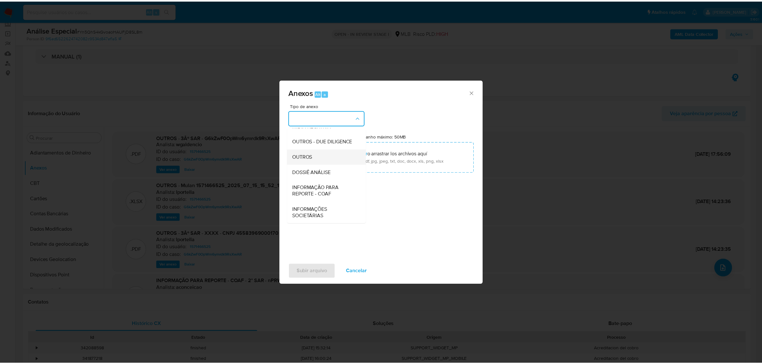
scroll to position [98, 0]
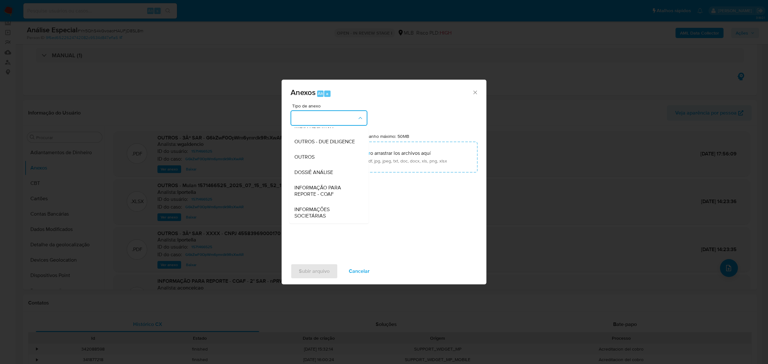
drag, startPoint x: 306, startPoint y: 156, endPoint x: 550, endPoint y: 124, distance: 245.7
click at [306, 155] on span "OUTROS" at bounding box center [304, 157] width 20 height 6
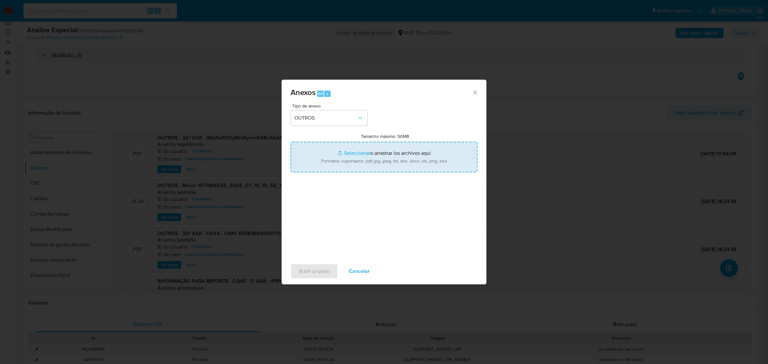
type input "C:\fakepath\Mulan 1571466525_2025_09_18_14_12_47 EFRAIMN REPRESENTAÇÕES LTDA.pdf"
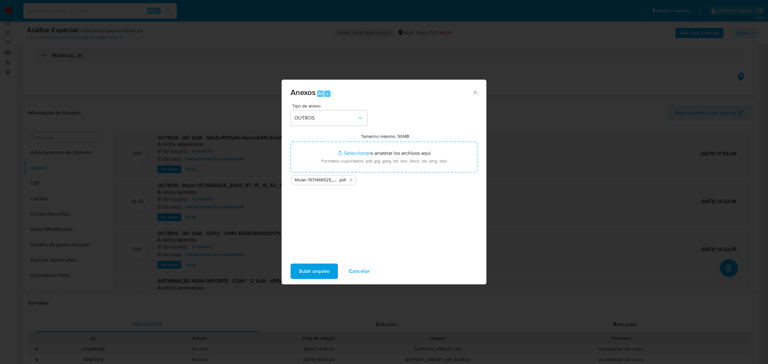
click at [309, 270] on span "Subir arquivo" at bounding box center [314, 271] width 31 height 14
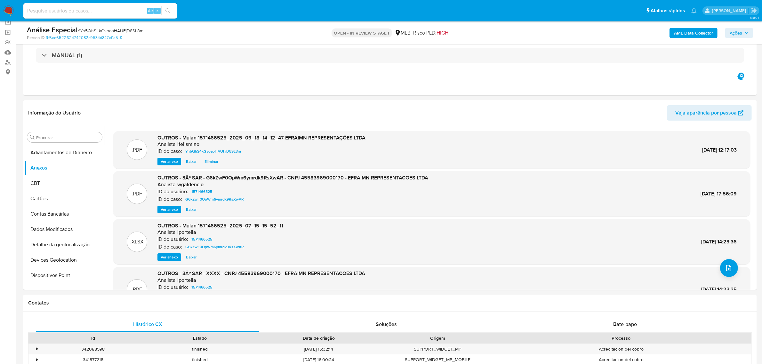
click at [691, 31] on b "AML Data Collector" at bounding box center [693, 33] width 39 height 10
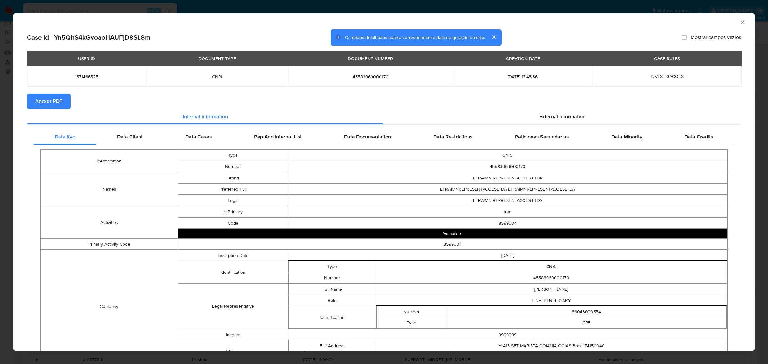
click at [57, 103] on span "Anexar PDF" at bounding box center [48, 101] width 27 height 14
click at [132, 8] on div "AML Data Collector Case Id - Yn5QhS4kGvoaoHAUFjD8SL8m Os dados detalhados abaix…" at bounding box center [384, 182] width 768 height 364
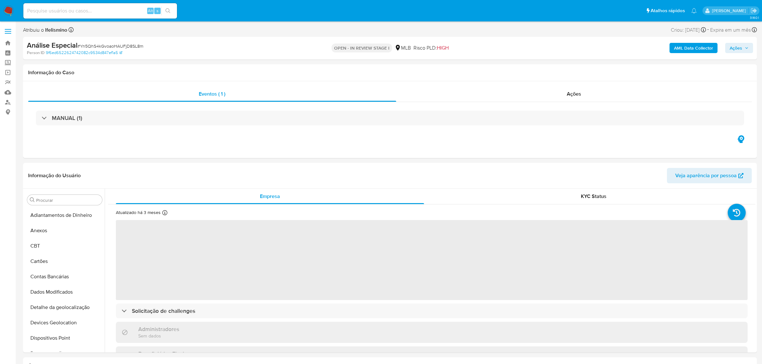
select select "10"
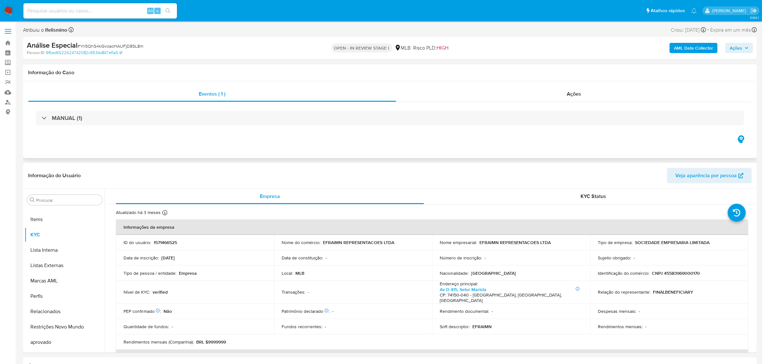
scroll to position [332, 0]
click at [9, 103] on link "Localizador de pessoas" at bounding box center [38, 102] width 76 height 10
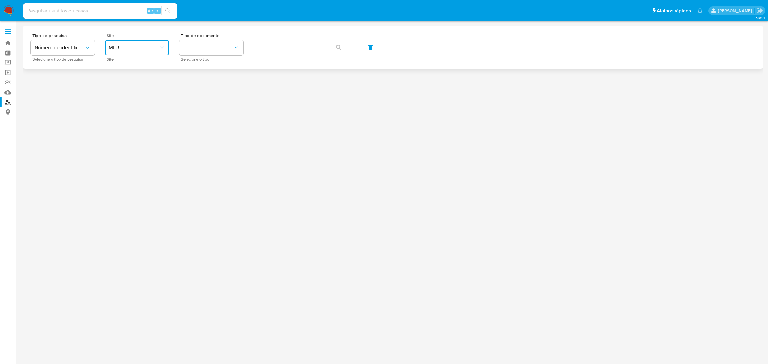
click at [113, 46] on span "MLU" at bounding box center [134, 47] width 50 height 6
click at [130, 94] on div "MLB" at bounding box center [135, 95] width 52 height 15
click at [197, 59] on span "Selecione o tipo" at bounding box center [213, 59] width 64 height 3
click at [209, 51] on button "identificationType" at bounding box center [211, 47] width 64 height 15
click at [211, 90] on div "CPF CPF" at bounding box center [209, 90] width 52 height 22
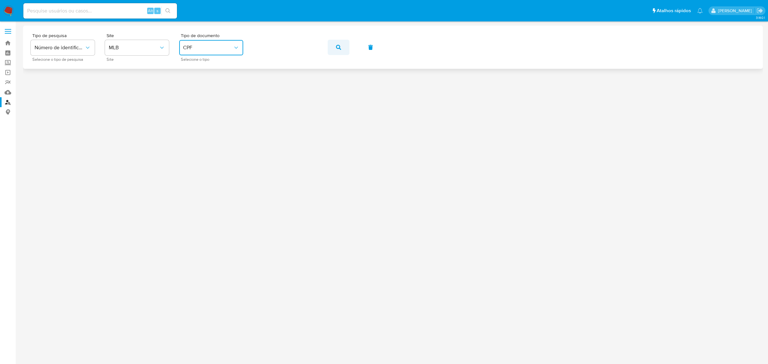
click at [343, 50] on button "button" at bounding box center [339, 47] width 22 height 15
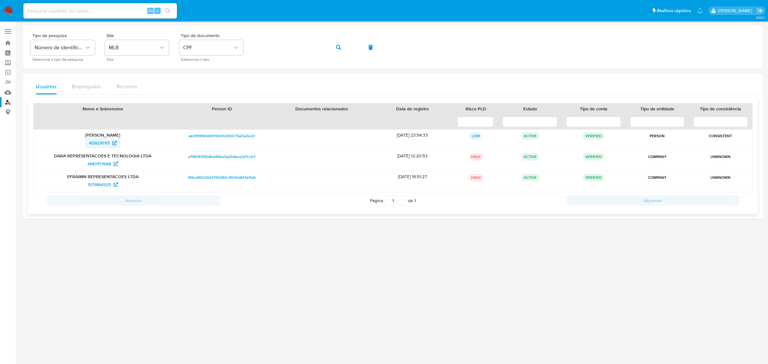
drag, startPoint x: 74, startPoint y: 144, endPoint x: 110, endPoint y: 145, distance: 35.9
click at [110, 145] on div "459270117" at bounding box center [102, 143] width 129 height 10
click at [108, 147] on span "459270117" at bounding box center [99, 143] width 21 height 10
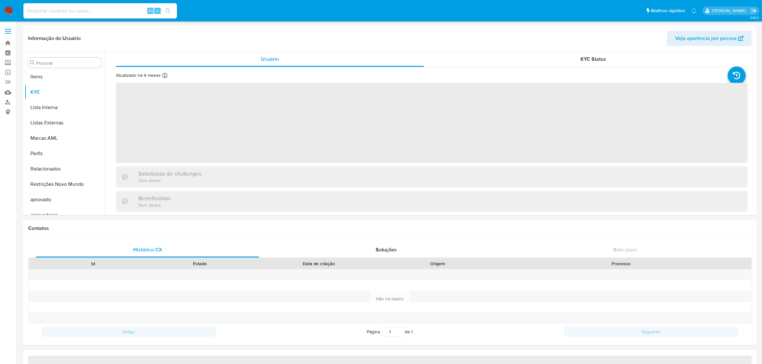
scroll to position [332, 0]
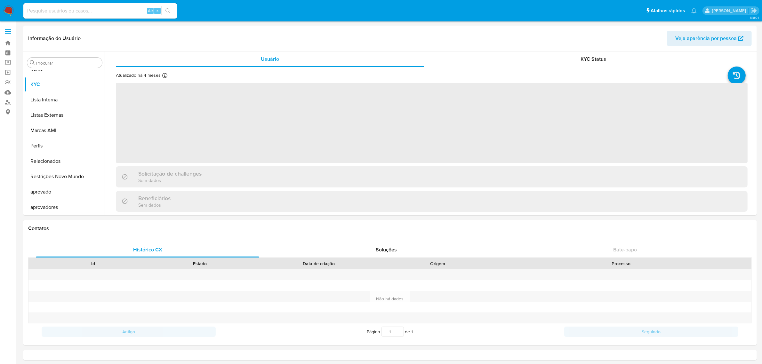
select select "10"
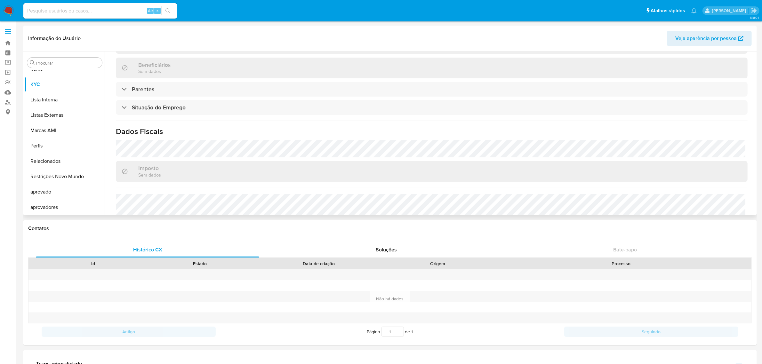
scroll to position [274, 0]
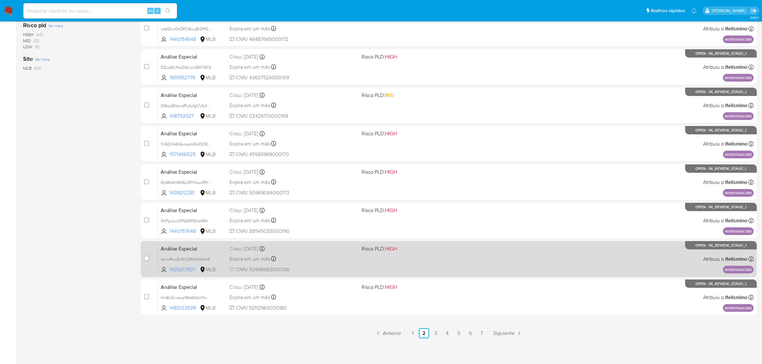
scroll to position [164, 0]
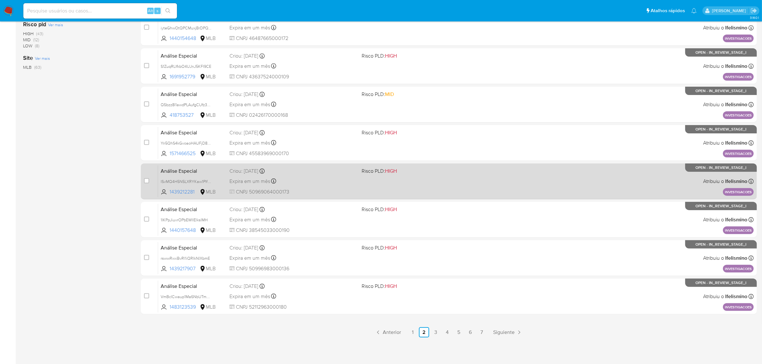
click at [314, 185] on div "Análise Especial ISvMQ4H5N5LXRYKaw1PIfVsc 1439212281 MLB Risco PLD: HIGH Criou:…" at bounding box center [456, 181] width 596 height 32
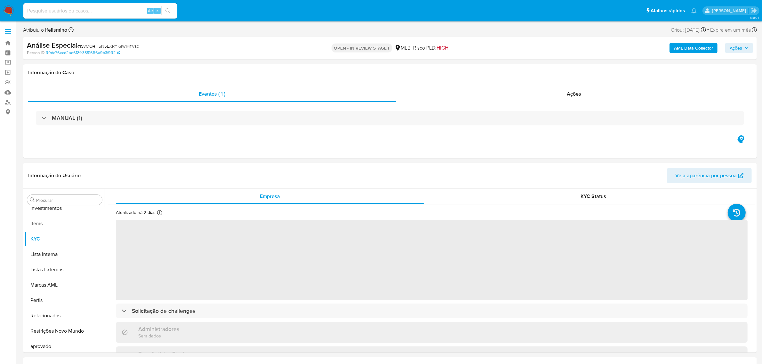
scroll to position [332, 0]
select select "10"
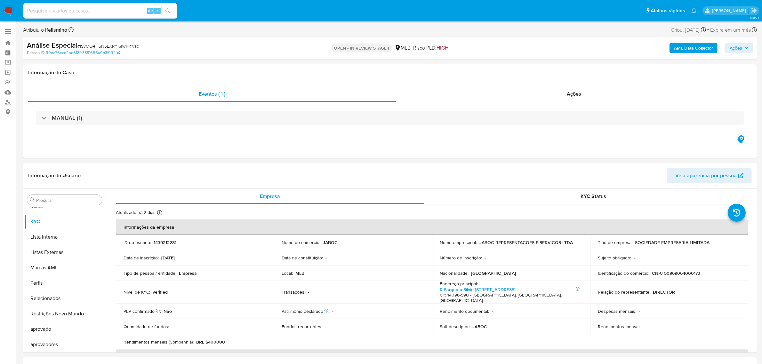
click at [123, 44] on span "# ISvMQ4H5N5LXRYKaw1PIfVsc" at bounding box center [107, 46] width 61 height 6
click at [123, 45] on span "# ISvMQ4H5N5LXRYKaw1PIfVsc" at bounding box center [107, 46] width 61 height 6
copy span "ISvMQ4H5N5LXRYKaw1PIfVsc"
